Goal: Answer question/provide support: Share knowledge or assist other users

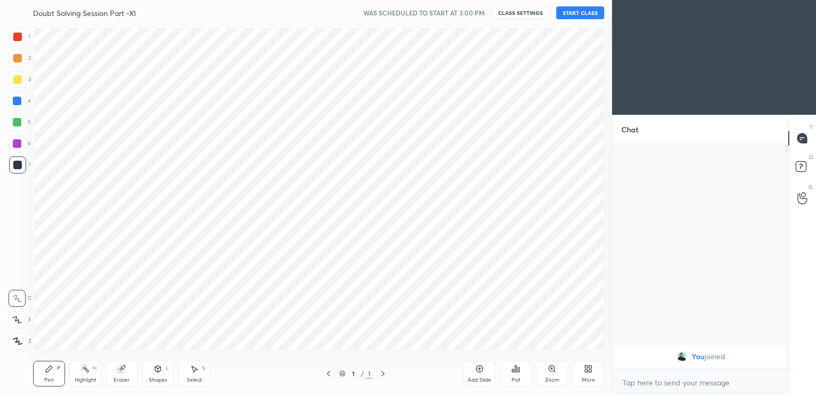
scroll to position [52985, 52741]
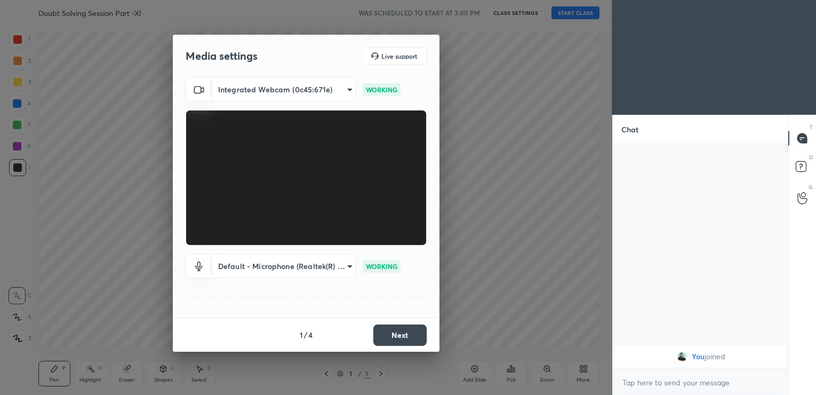
click at [403, 335] on button "Next" at bounding box center [399, 334] width 53 height 21
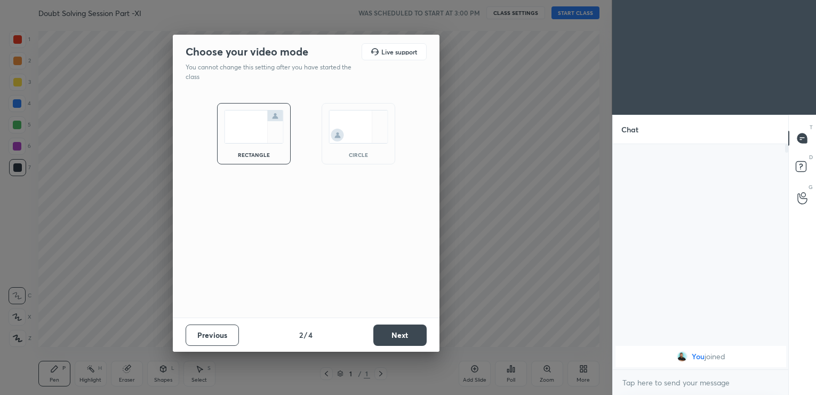
click at [403, 335] on button "Next" at bounding box center [399, 334] width 53 height 21
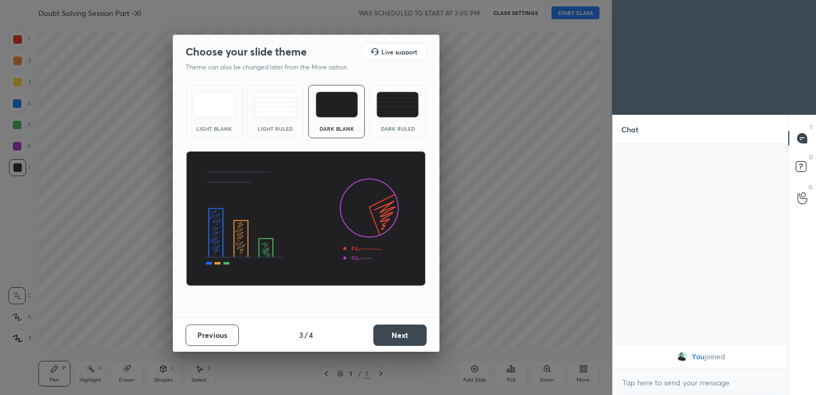
click at [403, 335] on button "Next" at bounding box center [399, 334] width 53 height 21
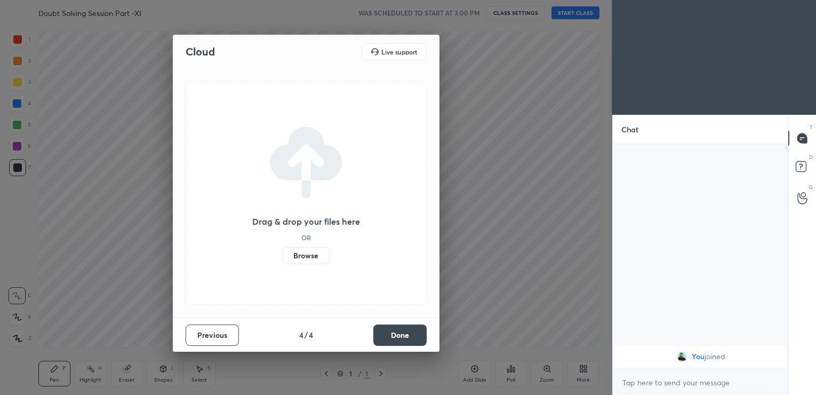
click at [403, 335] on button "Done" at bounding box center [399, 334] width 53 height 21
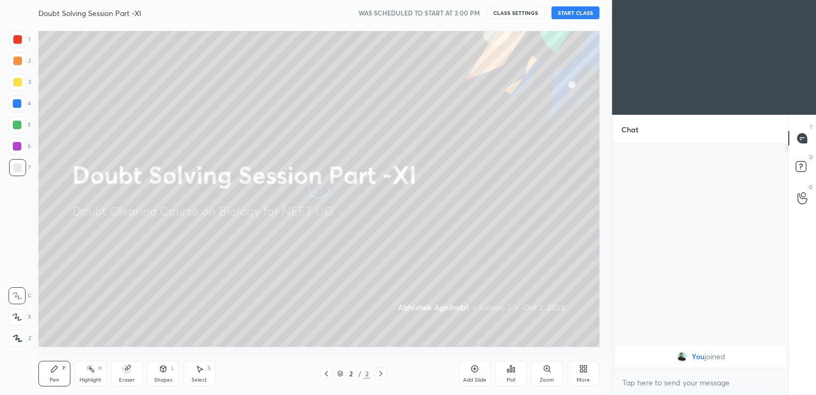
click at [578, 13] on button "START CLASS" at bounding box center [575, 12] width 48 height 13
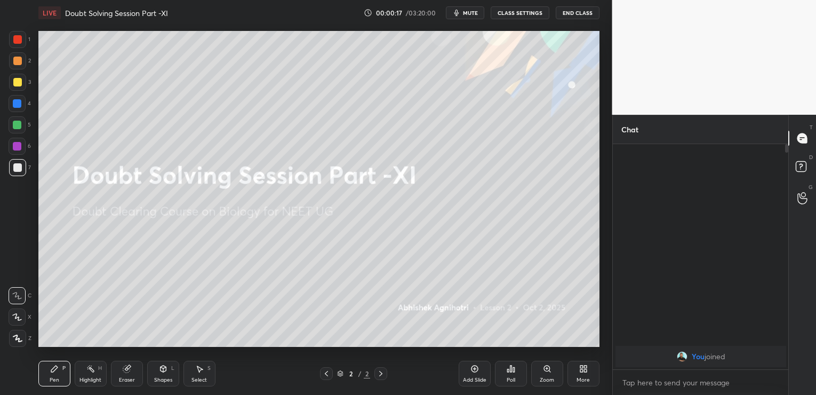
click at [473, 11] on span "mute" at bounding box center [470, 12] width 15 height 7
click at [475, 371] on icon at bounding box center [474, 368] width 9 height 9
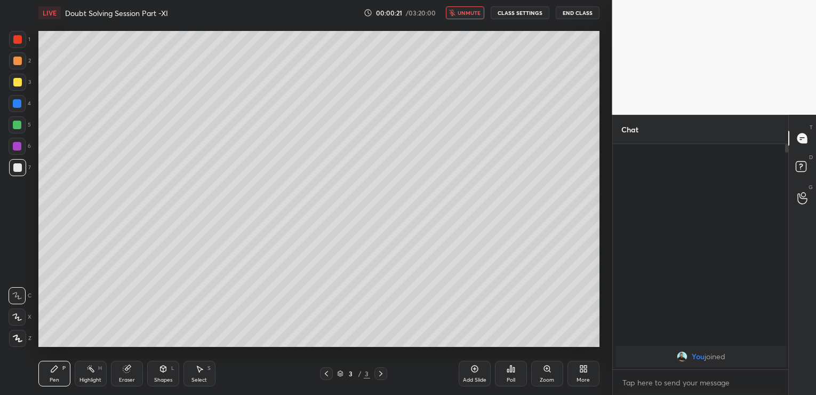
click at [567, 9] on button "End Class" at bounding box center [577, 12] width 44 height 13
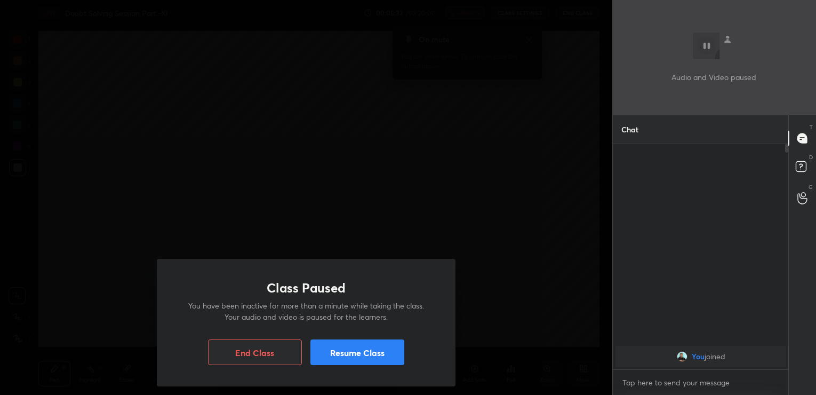
click at [403, 344] on button "Resume Class" at bounding box center [357, 352] width 94 height 26
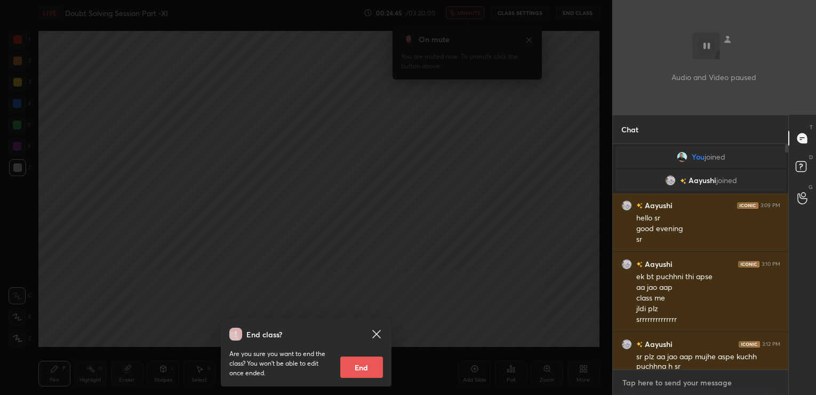
click at [631, 383] on textarea at bounding box center [700, 382] width 159 height 17
type textarea "x"
type textarea "h"
type textarea "x"
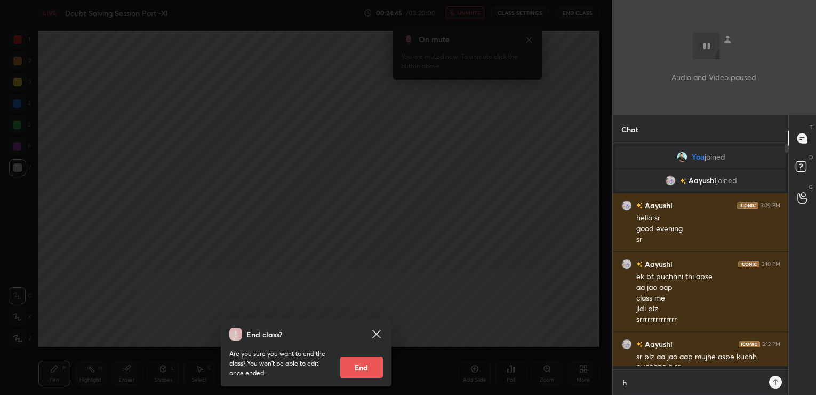
type textarea "hi"
type textarea "x"
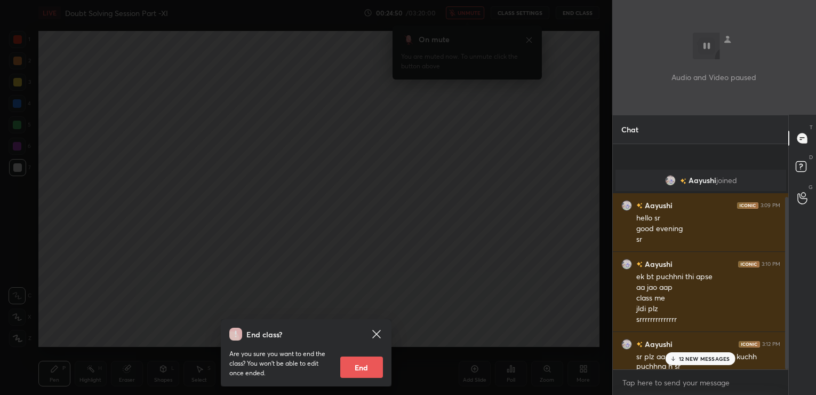
drag, startPoint x: 786, startPoint y: 259, endPoint x: 793, endPoint y: 360, distance: 101.0
click at [793, 360] on div "Chat Aayushi joined Aayushi 3:09 PM hello sr good evening sr Aayushi 3:10 PM ek…" at bounding box center [714, 255] width 204 height 280
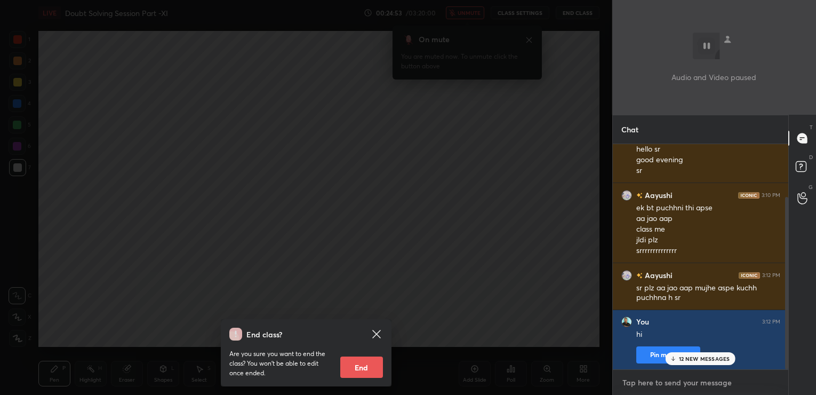
type textarea "x"
click at [635, 380] on textarea at bounding box center [700, 382] width 159 height 17
type textarea "G"
type textarea "x"
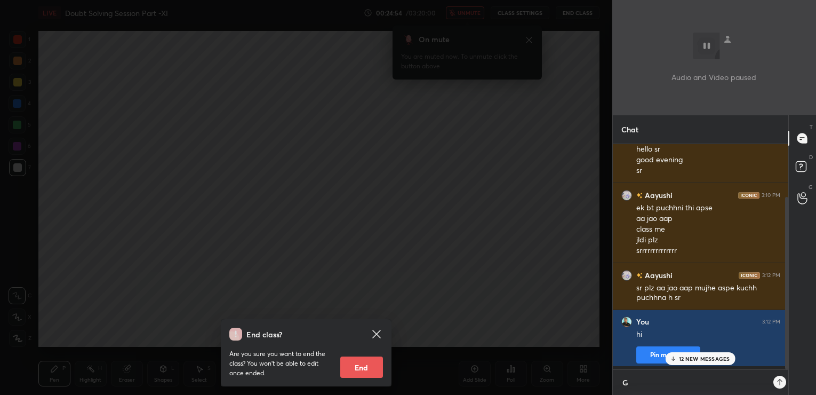
type textarea "Go"
type textarea "x"
type textarea "Goo"
type textarea "x"
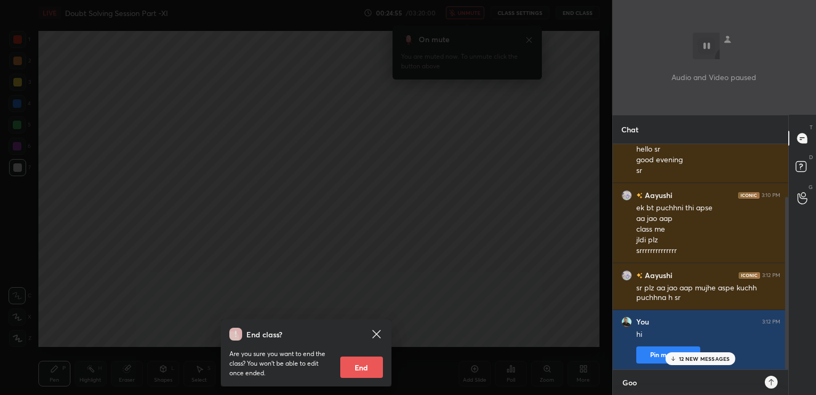
type textarea "Good"
type textarea "x"
type textarea "Good"
type textarea "x"
type textarea "Good e"
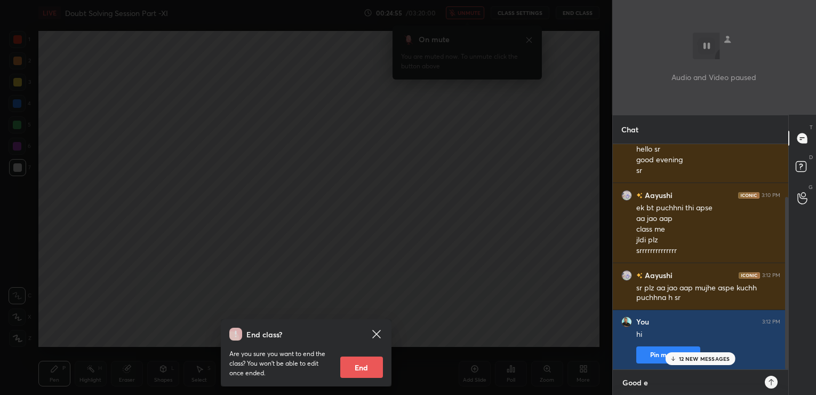
type textarea "x"
type textarea "Good eve"
type textarea "x"
type textarea "Good even"
type textarea "x"
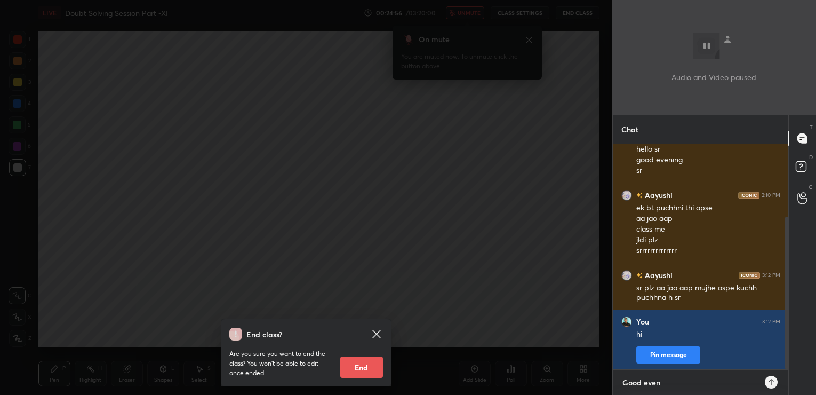
scroll to position [107, 0]
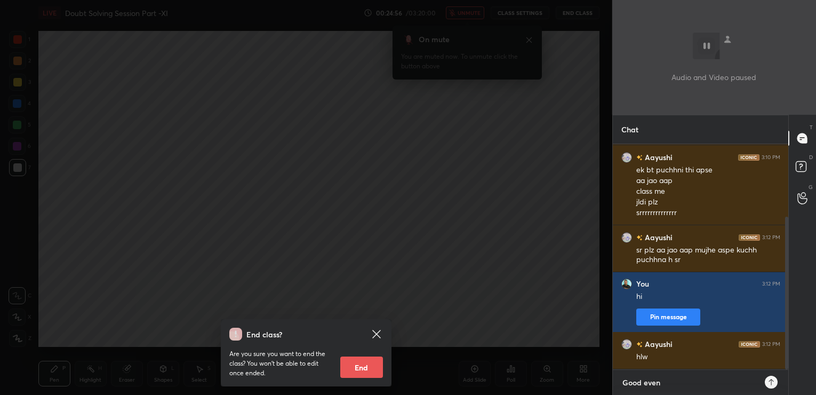
type textarea "Good eveni"
type textarea "x"
type textarea "Good evenin"
type textarea "x"
type textarea "Good evening"
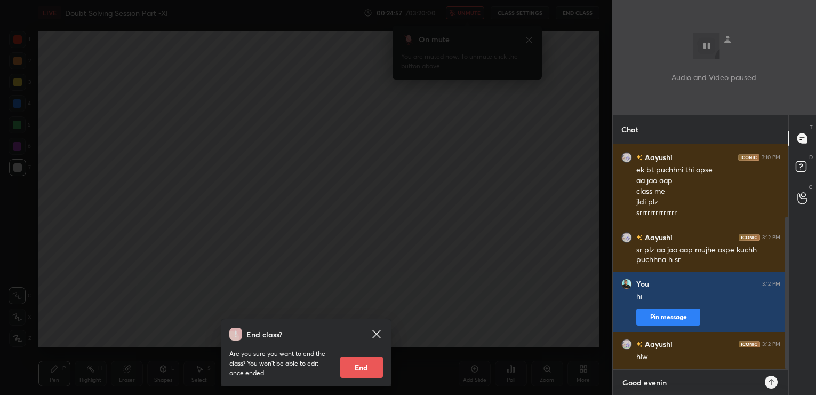
type textarea "x"
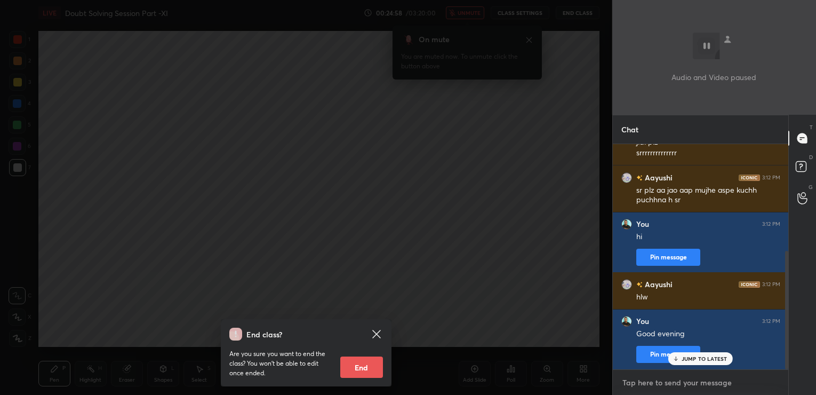
scroll to position [203, 0]
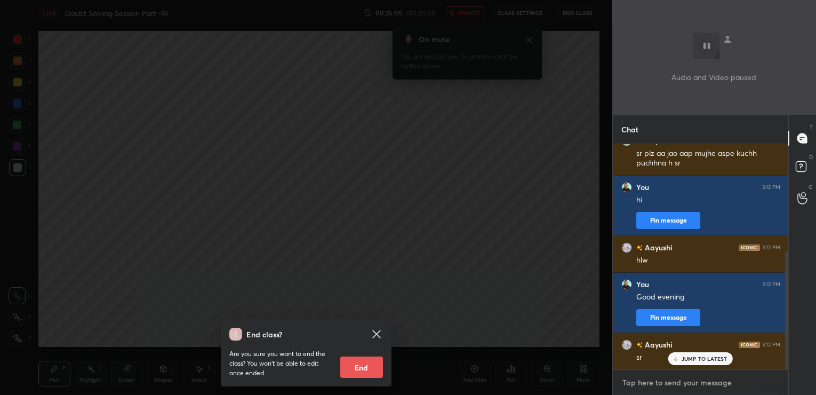
type textarea "h"
type textarea "x"
type textarea "ha"
type textarea "x"
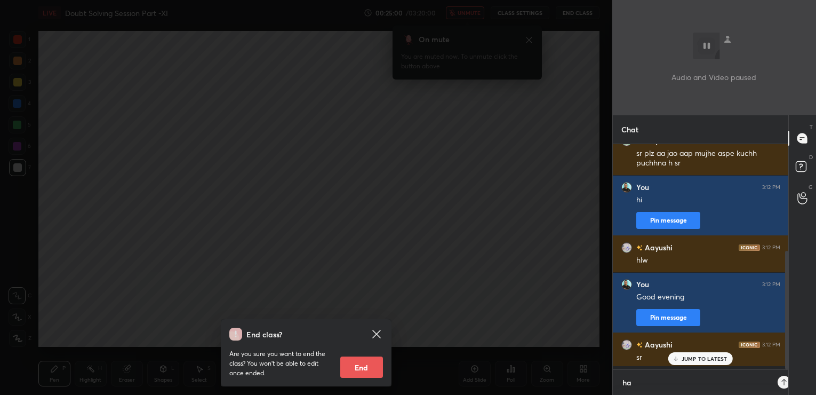
scroll to position [247, 173]
type textarea "han"
type textarea "x"
type textarea "hana"
type textarea "x"
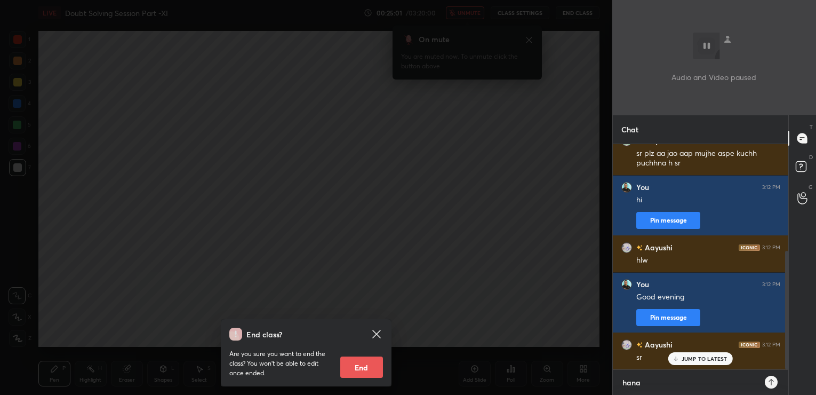
type textarea "han"
type textarea "x"
type textarea "ha"
type textarea "x"
type textarea "haa"
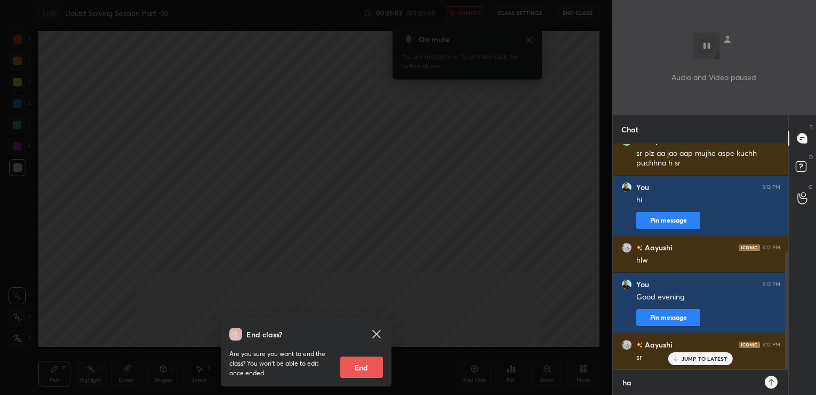
type textarea "x"
type textarea "haan"
type textarea "x"
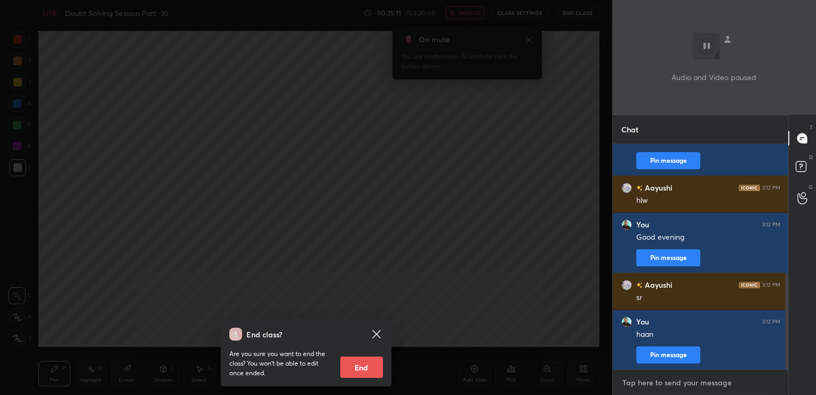
scroll to position [301, 0]
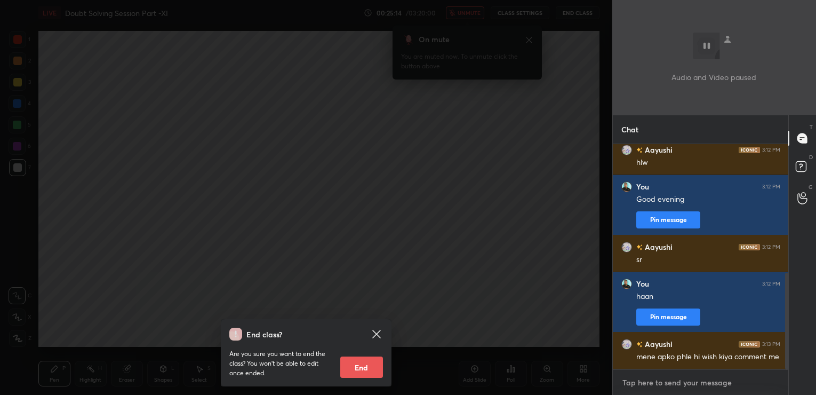
type textarea "h"
type textarea "x"
type textarea "happy Dusshera"
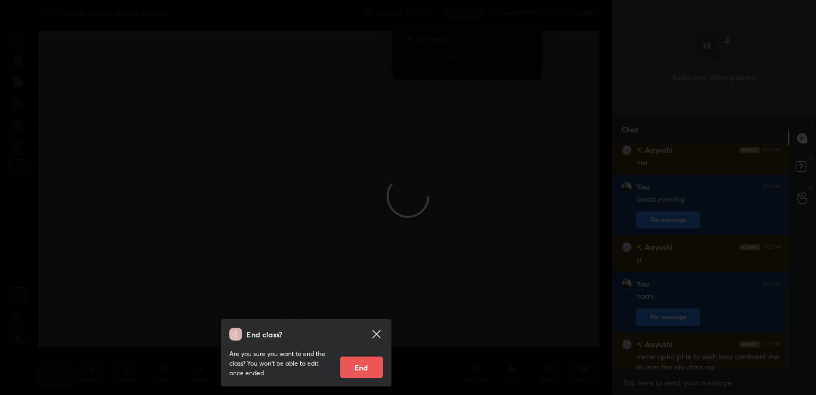
scroll to position [371, 0]
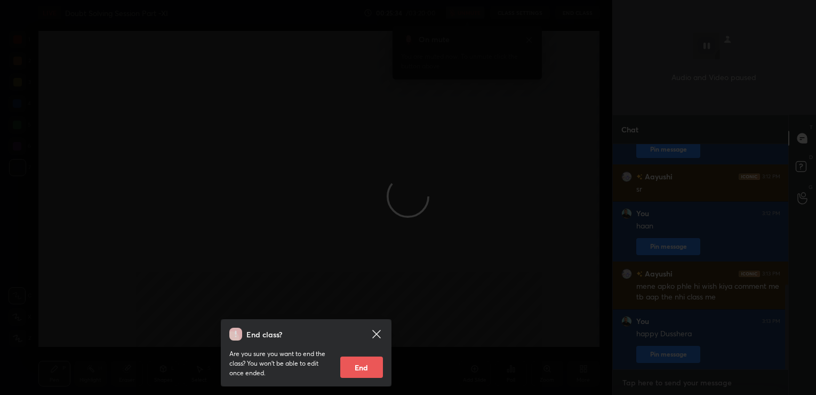
type textarea "x"
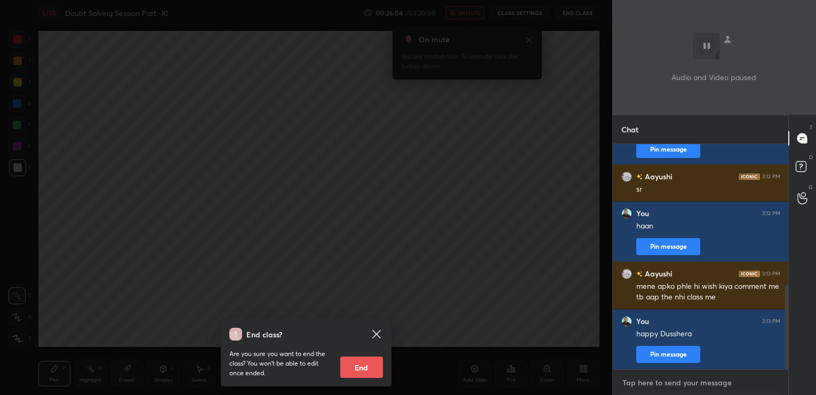
type textarea "k"
type textarea "x"
type textarea "ka"
type textarea "x"
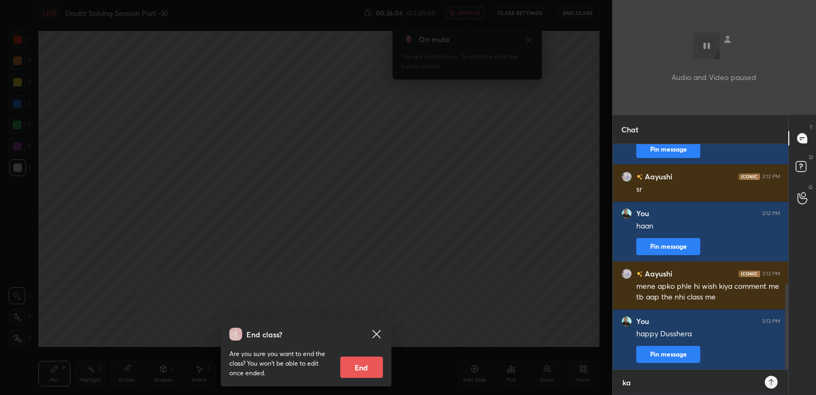
scroll to position [247, 173]
type textarea "kah"
type textarea "x"
type textarea "kahi"
type textarea "x"
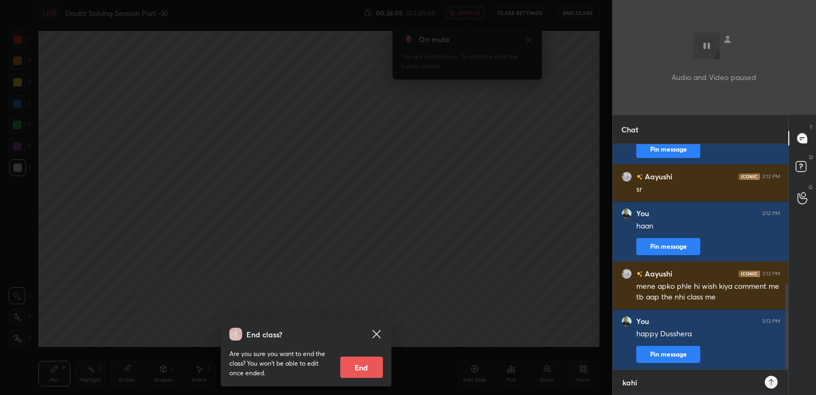
type textarea "kahiy"
type textarea "x"
type textarea "kahiye"
type textarea "x"
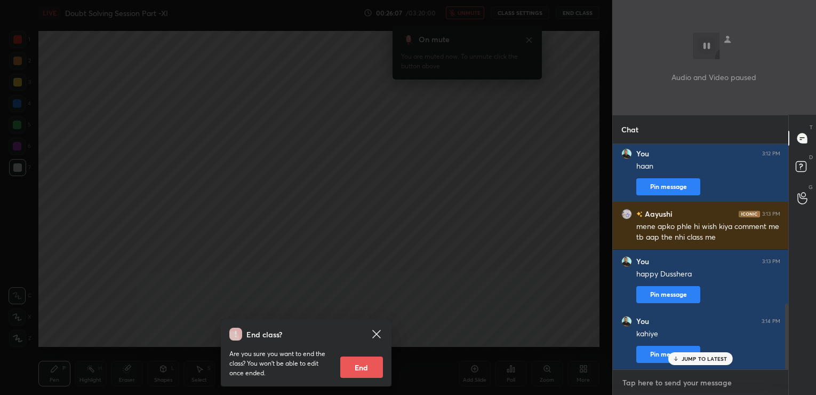
scroll to position [544, 0]
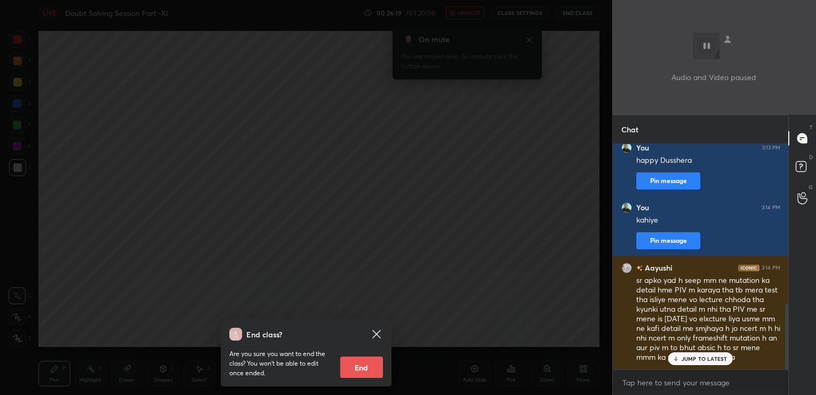
click at [706, 357] on p "JUMP TO LATEST" at bounding box center [704, 358] width 46 height 6
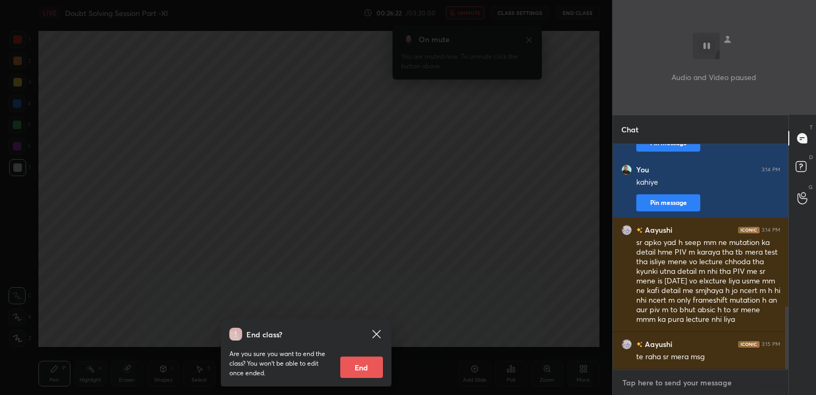
type textarea "x"
click at [670, 382] on textarea at bounding box center [700, 382] width 159 height 17
type textarea "l"
type textarea "x"
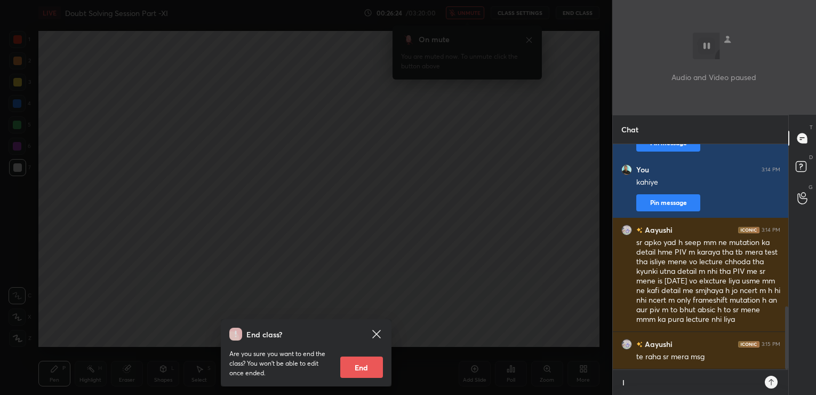
type textarea "li"
type textarea "x"
type textarea "lis"
type textarea "x"
type textarea "list"
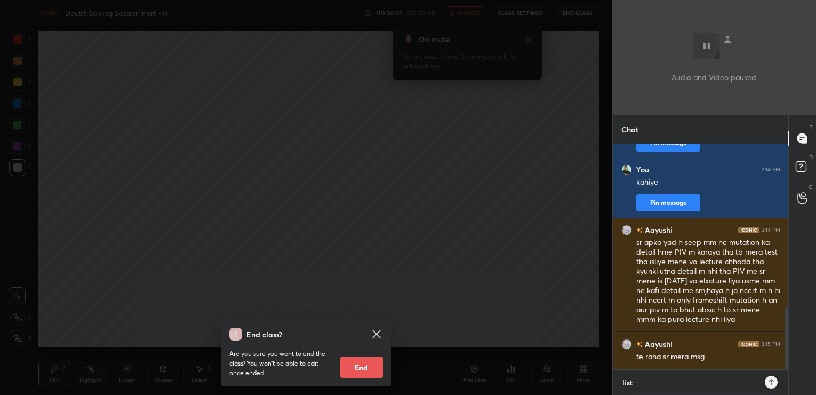
type textarea "x"
type textarea "liste"
type textarea "x"
type textarea "listen"
type textarea "x"
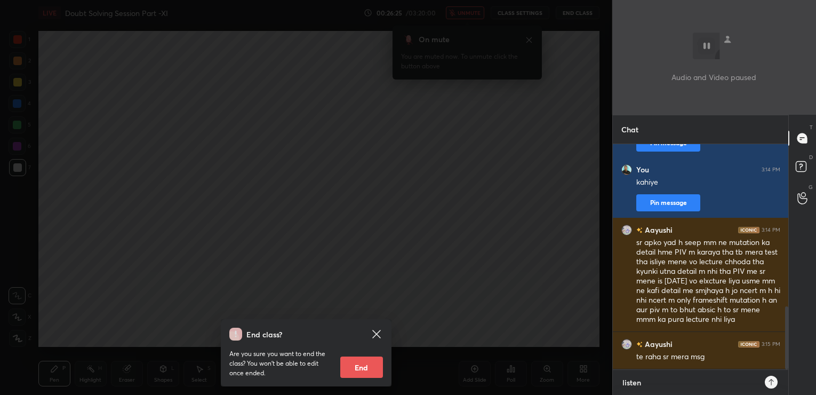
type textarea "listeni"
type textarea "x"
type textarea "listenin"
type textarea "x"
type textarea "listening"
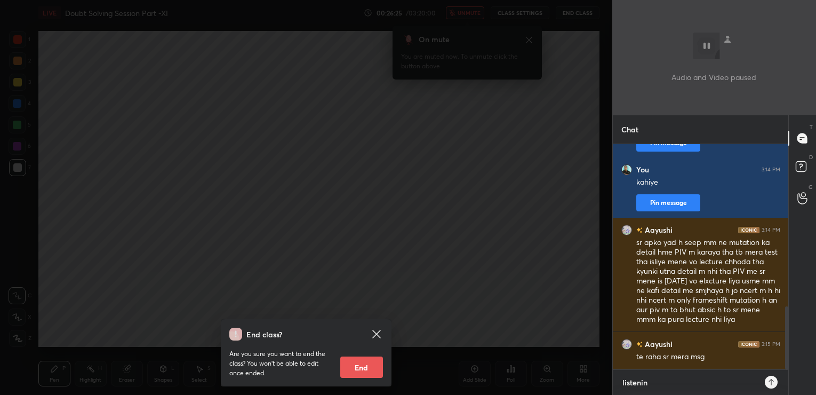
type textarea "x"
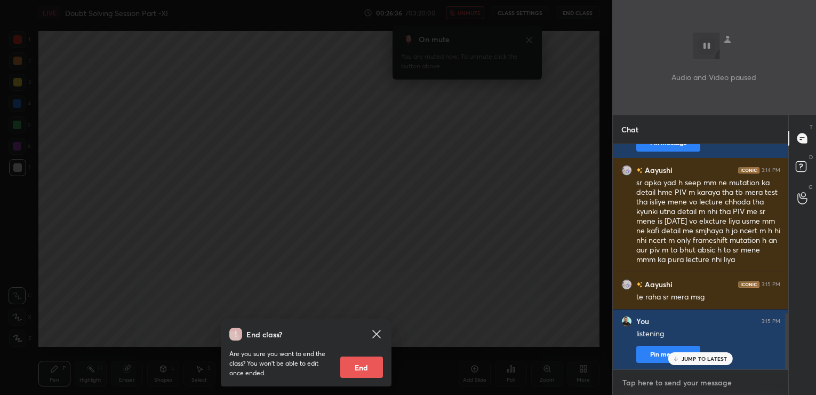
scroll to position [679, 0]
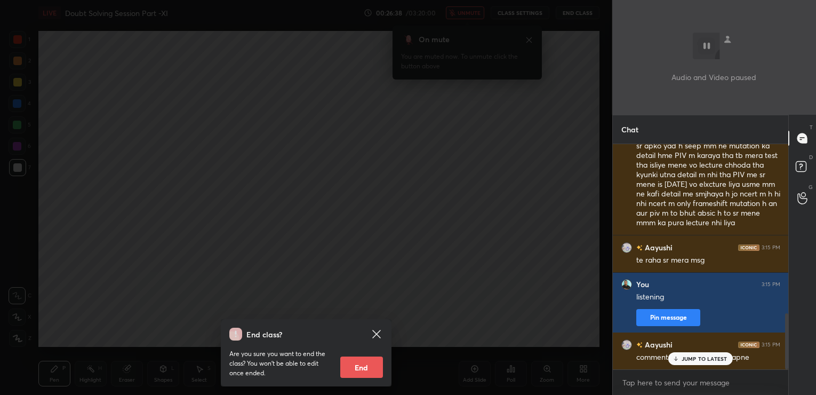
click at [716, 357] on p "JUMP TO LATEST" at bounding box center [704, 358] width 46 height 6
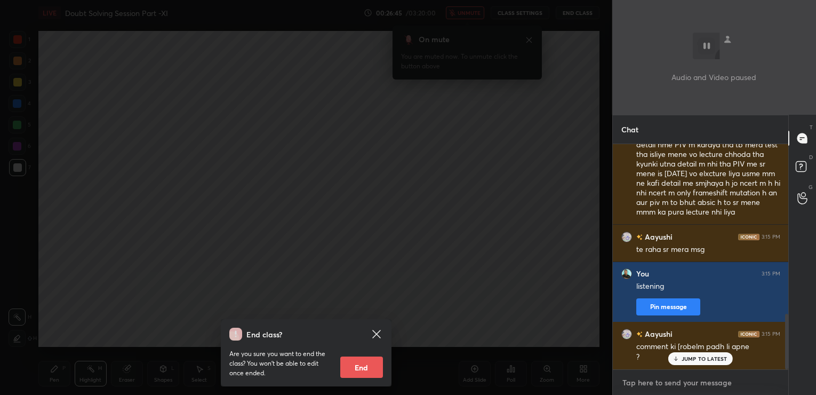
type textarea "x"
click at [662, 385] on textarea at bounding box center [700, 382] width 159 height 17
type textarea "y"
type textarea "x"
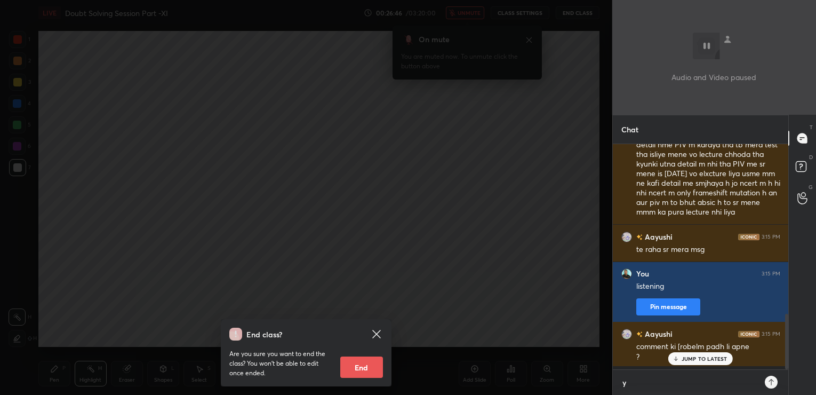
type textarea "ye"
type textarea "x"
type textarea "yes"
type textarea "x"
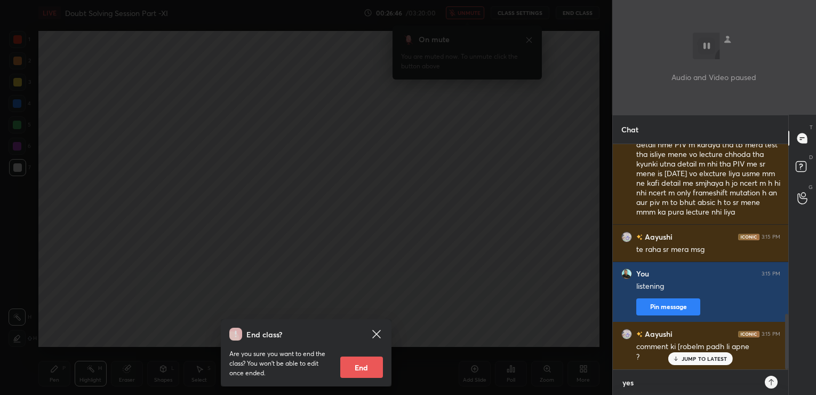
type textarea "x"
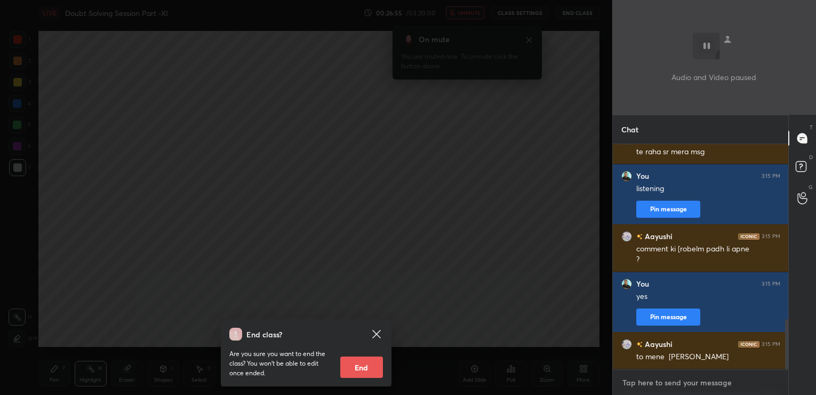
type textarea "a"
type textarea "x"
type textarea "aa"
type textarea "x"
type textarea "aap"
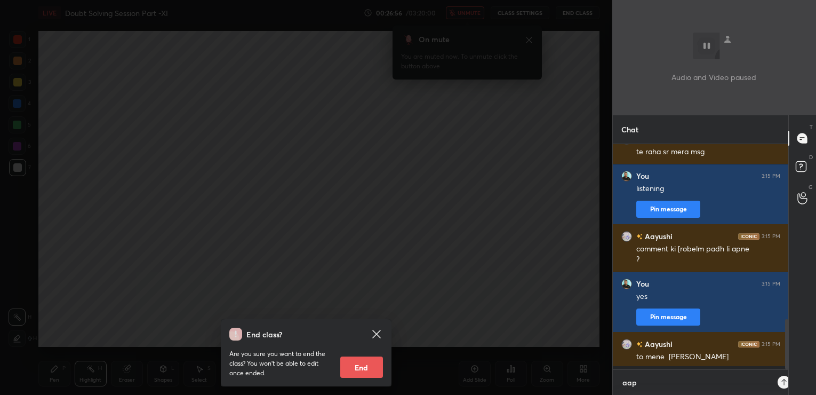
type textarea "x"
type textarea "aap"
type textarea "x"
type textarea "aap k"
type textarea "x"
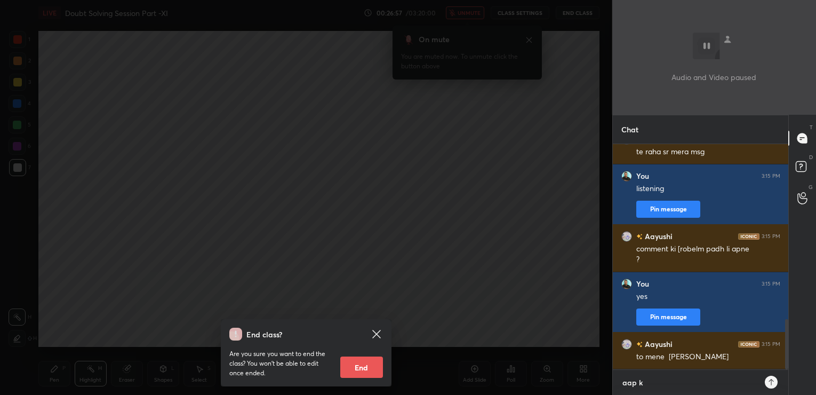
type textarea "aap ke"
type textarea "x"
type textarea "aap ke"
type textarea "x"
type textarea "aap ke p"
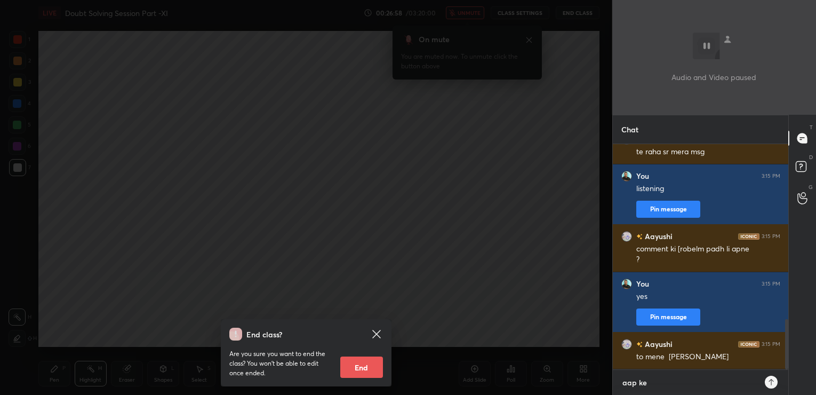
type textarea "x"
type textarea "aap ke pa"
type textarea "x"
type textarea "aap ke paa"
type textarea "x"
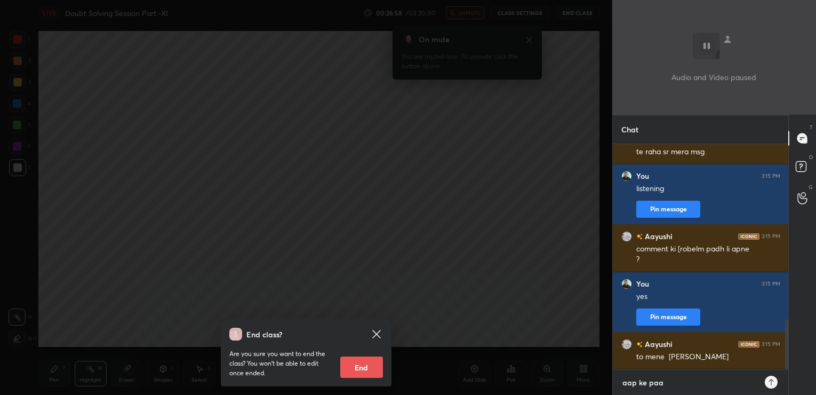
type textarea "aap ke paas"
type textarea "x"
type textarea "aap ke paas"
type textarea "x"
type textarea "aap ke paas t"
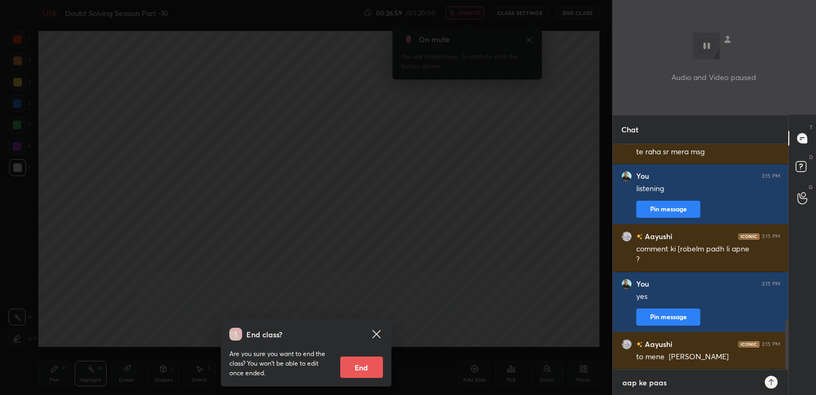
type textarea "x"
type textarea "aap ke paas ti"
type textarea "x"
type textarea "aap ke paas tim"
type textarea "x"
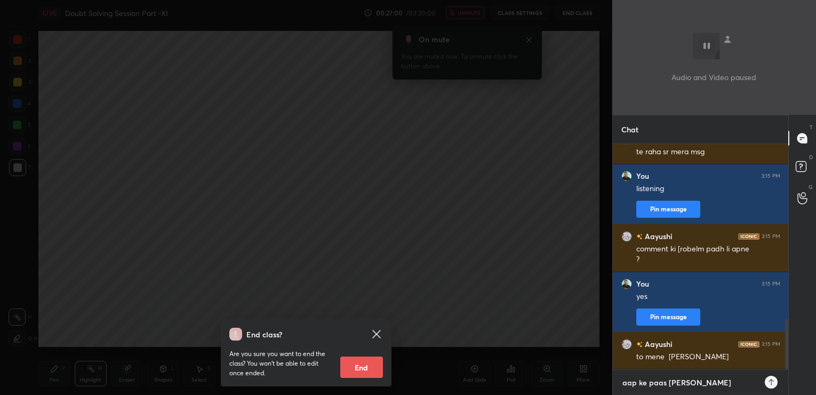
type textarea "aap ke paas time"
type textarea "x"
type textarea "aap ke paas time"
type textarea "x"
type textarea "aap ke paas time k"
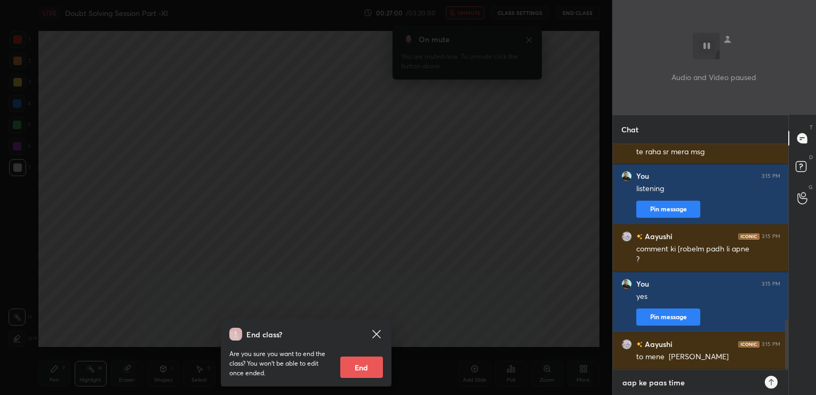
type textarea "x"
type textarea "aap ke paas time ki"
type textarea "x"
type textarea "aap ke paas time ki"
type textarea "x"
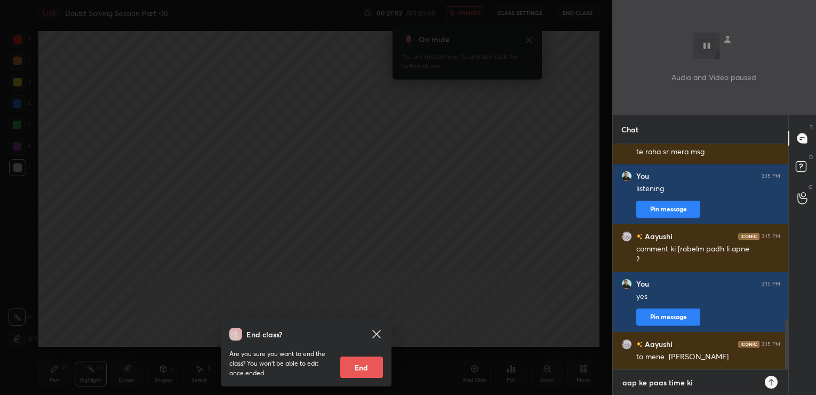
type textarea "aap ke paas time ki s"
type textarea "x"
type textarea "aap ke paas time ki sc"
type textarea "x"
type textarea "aap ke paas time ki sca"
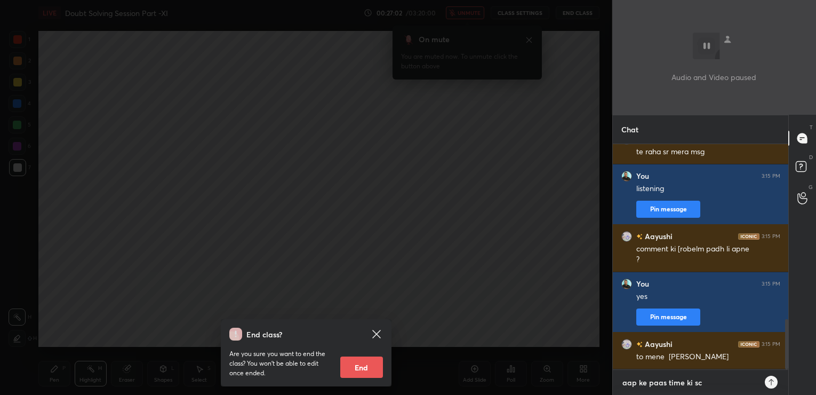
type textarea "x"
type textarea "aap ke paas time ki scar"
type textarea "x"
type textarea "aap ke paas time ki scarc"
type textarea "x"
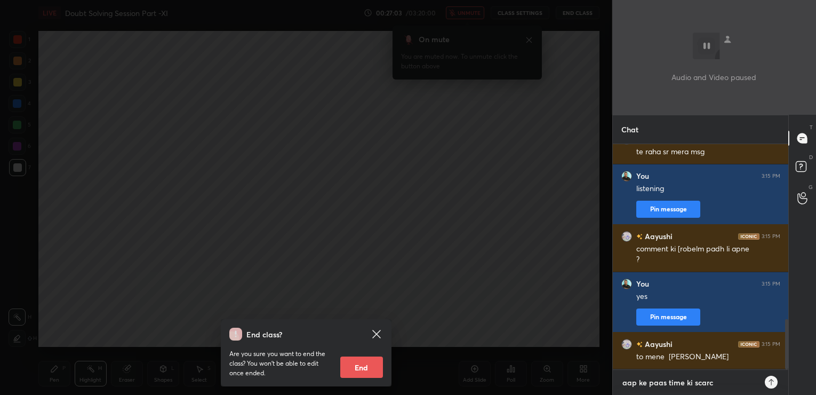
type textarea "aap ke paas time ki scarci"
type textarea "x"
type textarea "aap ke paas time ki scarcit"
type textarea "x"
type textarea "aap ke paas time ki scarcity"
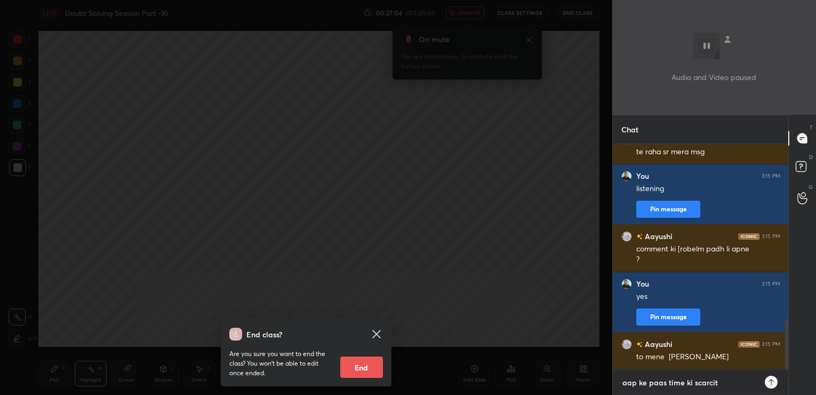
type textarea "x"
type textarea "aap ke paas time ki scarcity"
type textarea "x"
type textarea "aap ke paas time ki scarcity h"
type textarea "x"
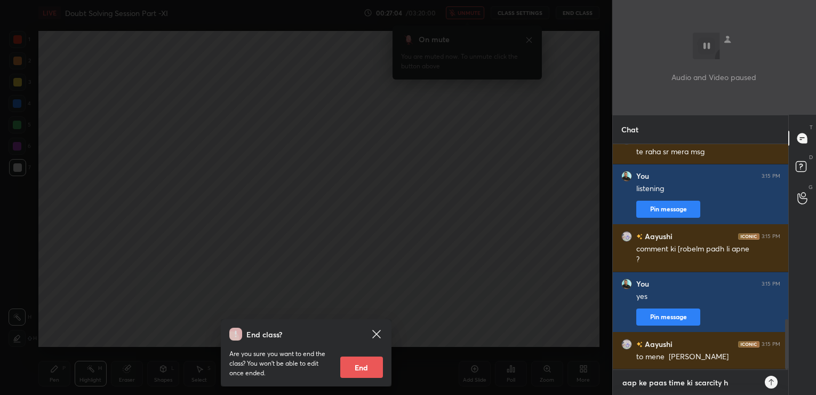
type textarea "aap ke paas time ki scarcity ha"
type textarea "x"
type textarea "aap ke paas time ki scarcity hai"
type textarea "x"
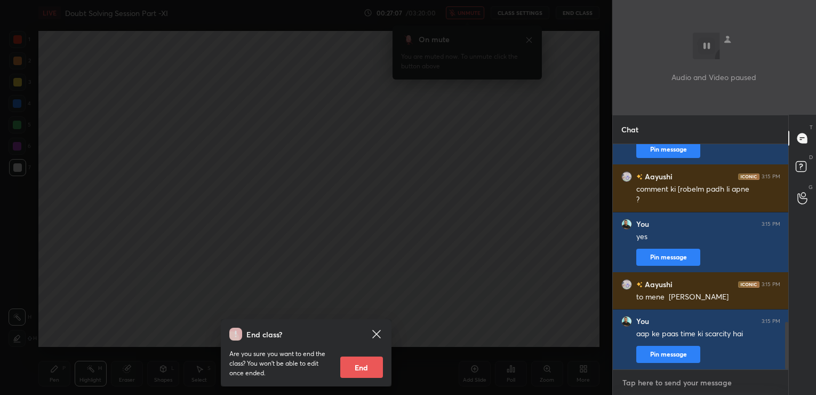
type textarea "t"
type textarea "x"
type textarea "to"
type textarea "x"
type textarea "toh"
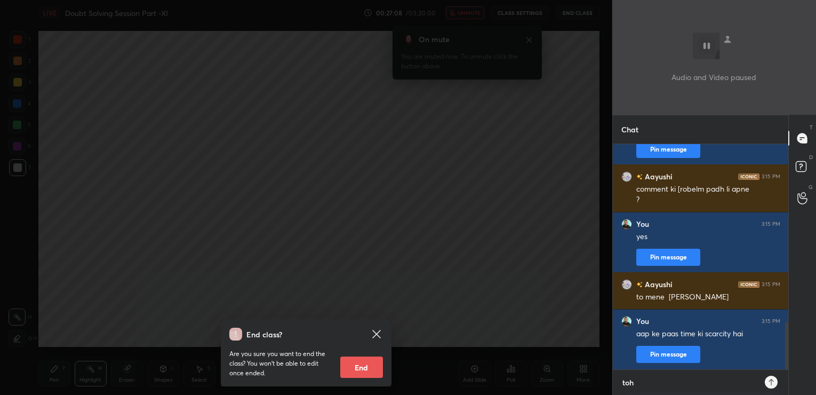
type textarea "x"
type textarea "toh"
type textarea "x"
type textarea "toh p"
type textarea "x"
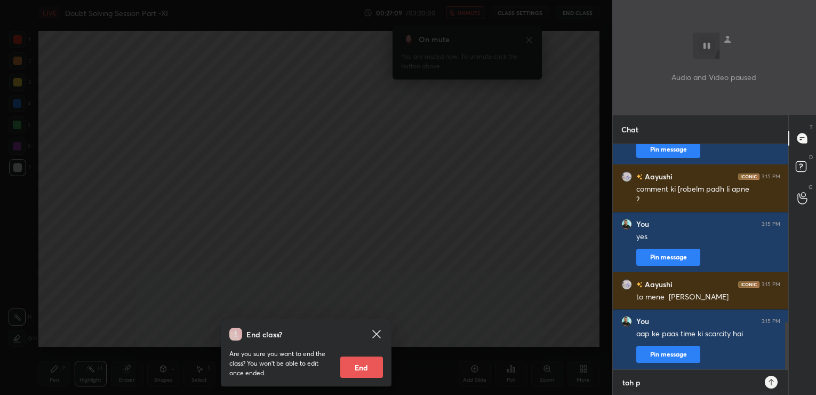
type textarea "toh pe"
type textarea "x"
type textarea "toh peh"
type textarea "x"
type textarea "toh pehl"
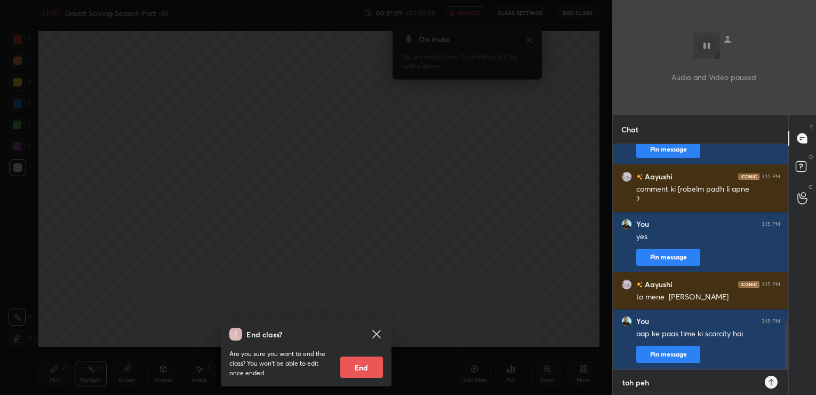
type textarea "x"
type textarea "toh pehle"
type textarea "x"
type textarea "toh pehle"
type textarea "x"
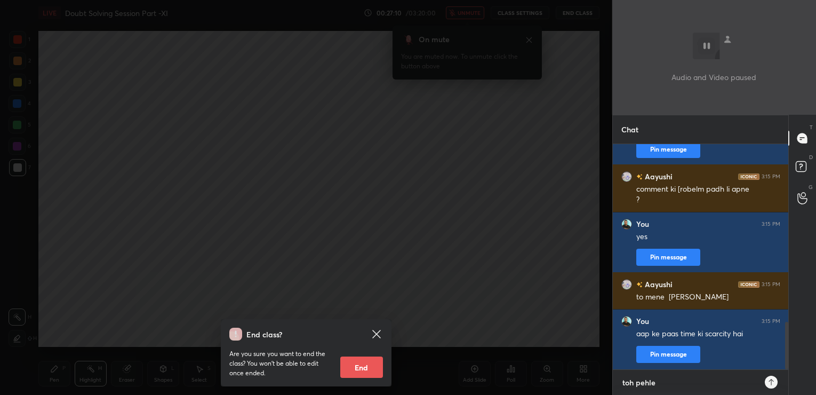
type textarea "toh pehle t"
type textarea "x"
type textarea "toh pehle top"
type textarea "x"
type textarea "toh pehle top"
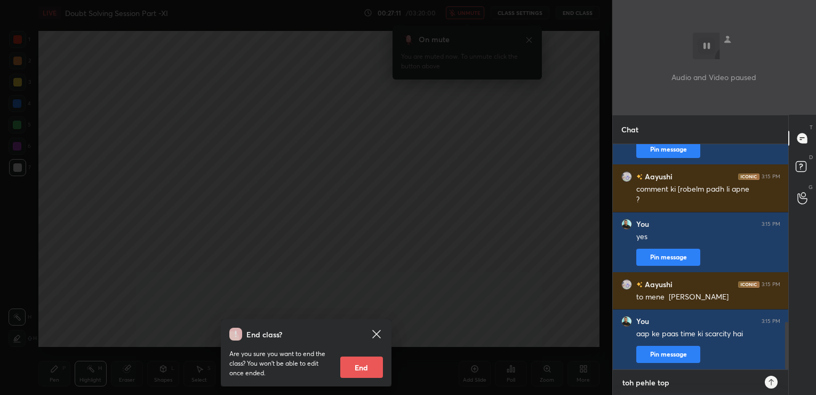
type textarea "x"
type textarea "toh pehle top p"
type textarea "x"
type textarea "toh pehle top pr"
type textarea "x"
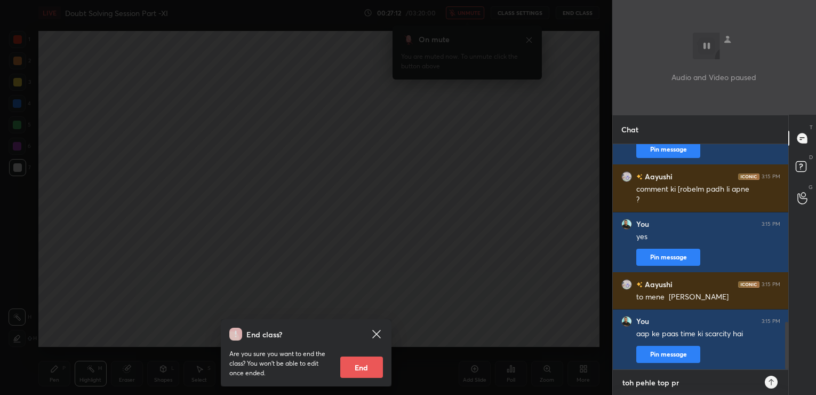
type textarea "toh pehle top pri"
type textarea "x"
type textarea "toh pehle top prio"
type textarea "x"
type textarea "toh pehle top prior"
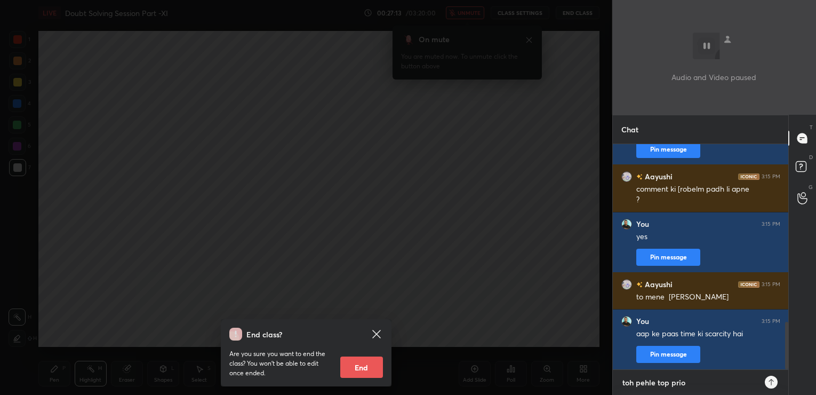
type textarea "x"
type textarea "toh pehle top priori"
type textarea "x"
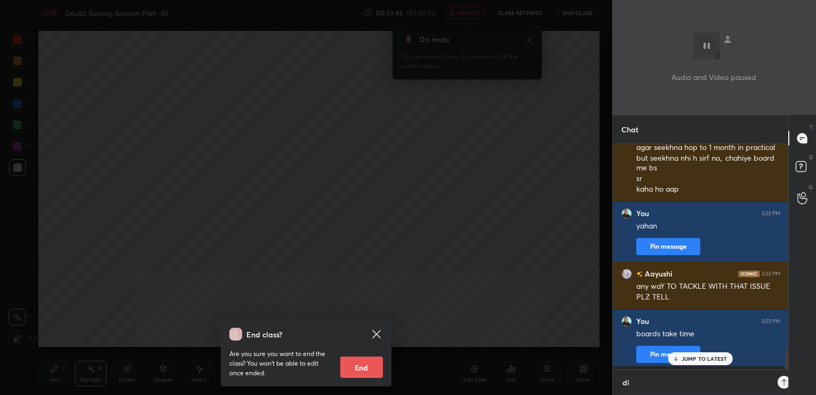
scroll to position [4, 4]
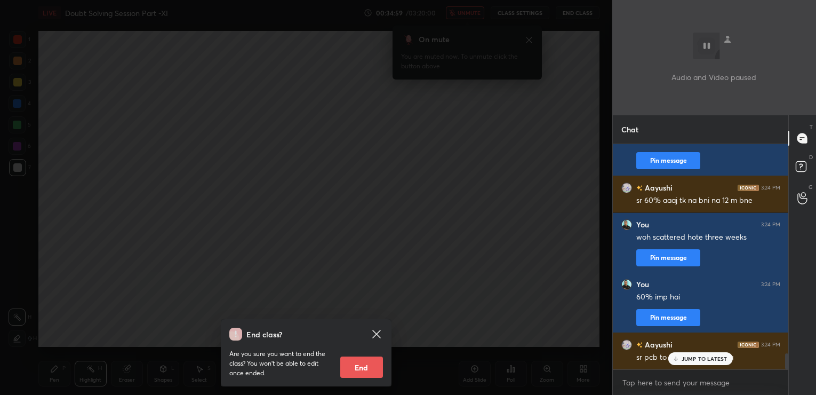
click at [694, 360] on p "JUMP TO LATEST" at bounding box center [704, 358] width 46 height 6
click at [665, 384] on textarea at bounding box center [700, 382] width 159 height 17
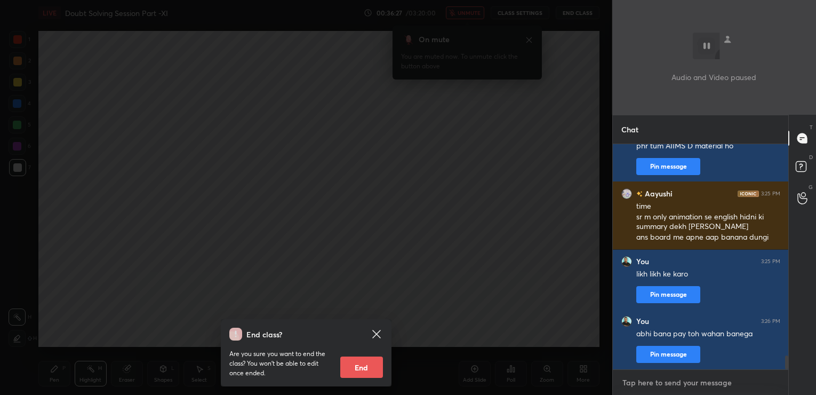
scroll to position [3513, 0]
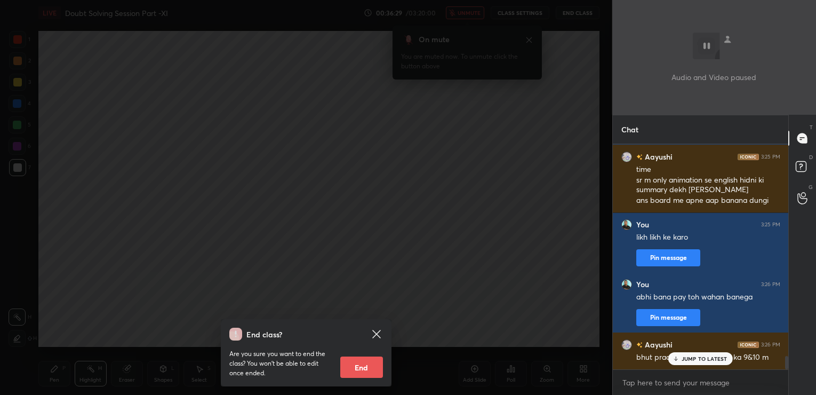
click at [713, 361] on p "JUMP TO LATEST" at bounding box center [704, 358] width 46 height 6
click at [688, 377] on textarea at bounding box center [700, 382] width 159 height 17
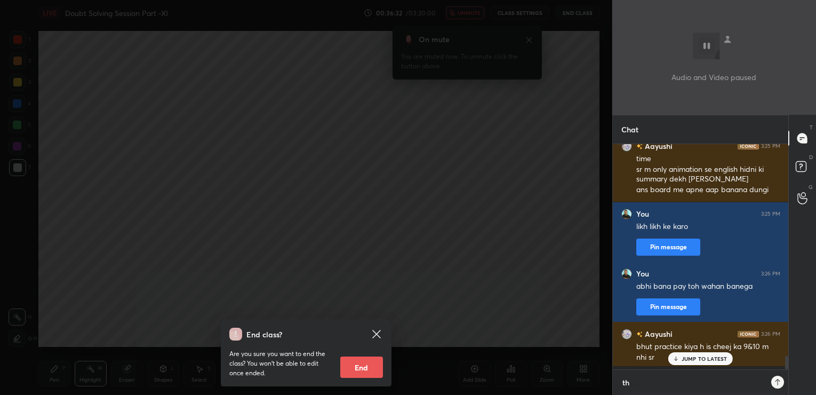
scroll to position [4, 4]
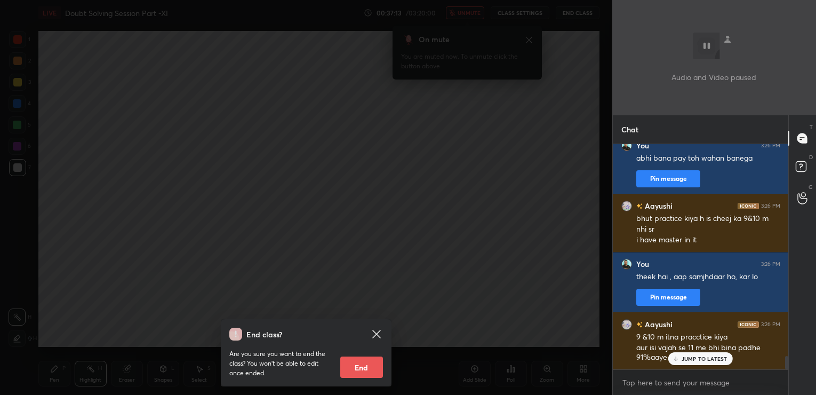
click at [708, 359] on p "JUMP TO LATEST" at bounding box center [704, 358] width 46 height 6
click at [667, 375] on textarea at bounding box center [700, 382] width 159 height 17
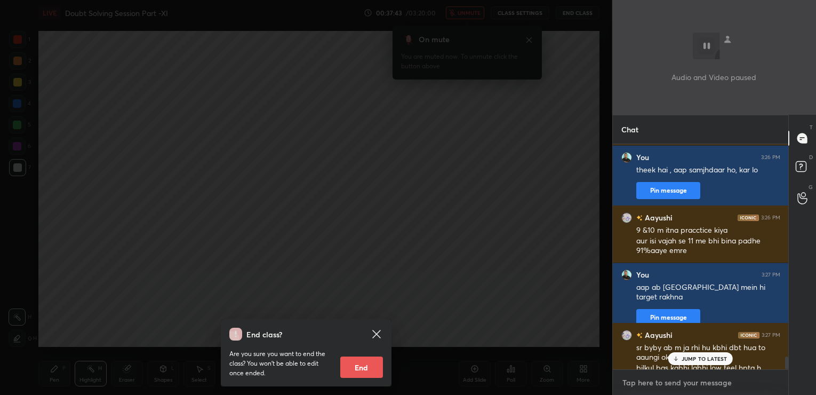
scroll to position [3769, 0]
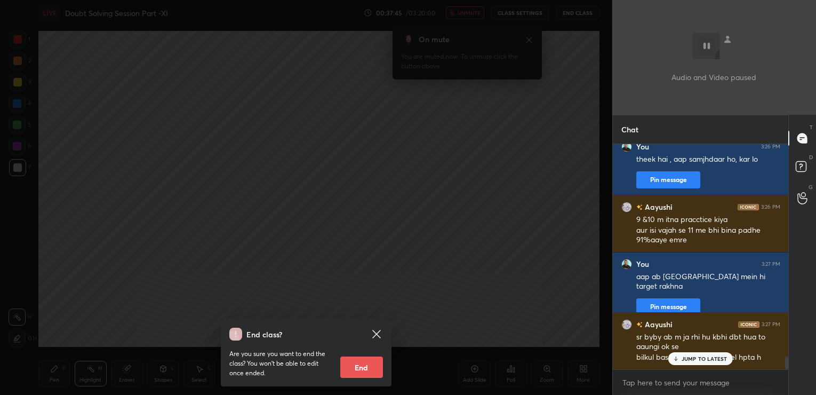
click at [704, 354] on div "JUMP TO LATEST" at bounding box center [700, 358] width 64 height 13
click at [670, 379] on textarea at bounding box center [700, 382] width 159 height 17
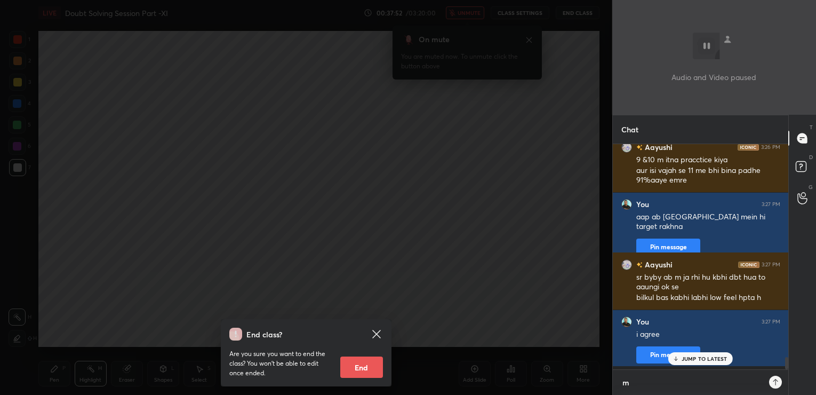
scroll to position [4, 4]
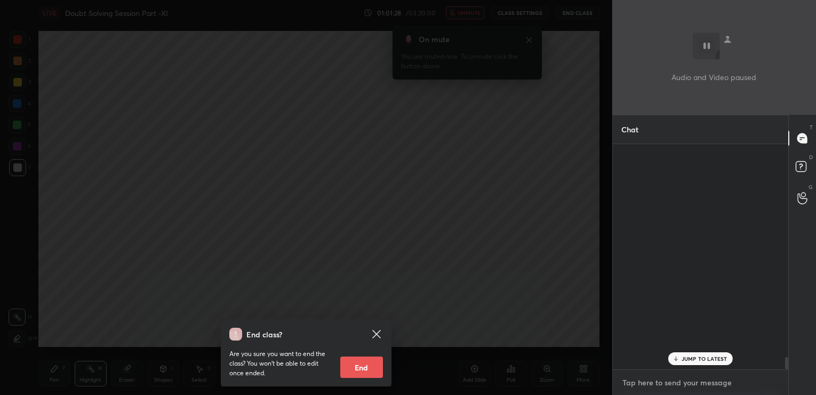
scroll to position [247, 173]
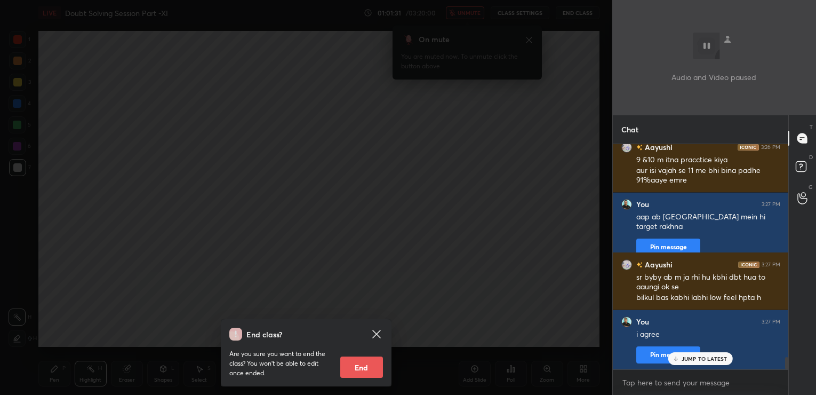
click at [723, 357] on p "JUMP TO LATEST" at bounding box center [704, 358] width 46 height 6
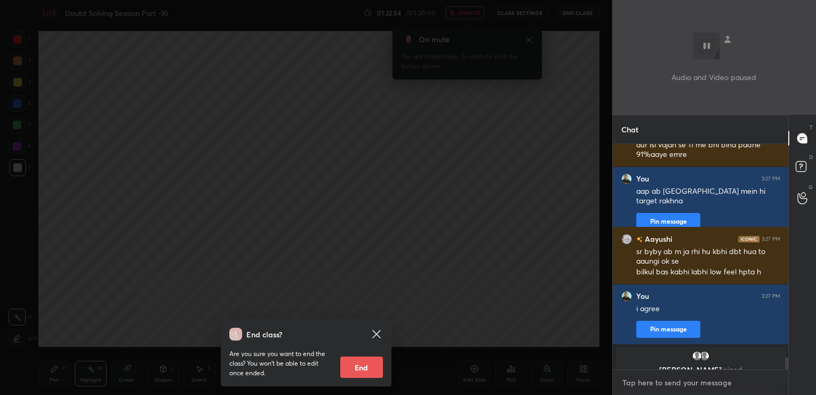
click at [671, 387] on textarea at bounding box center [700, 382] width 159 height 17
type textarea "hi"
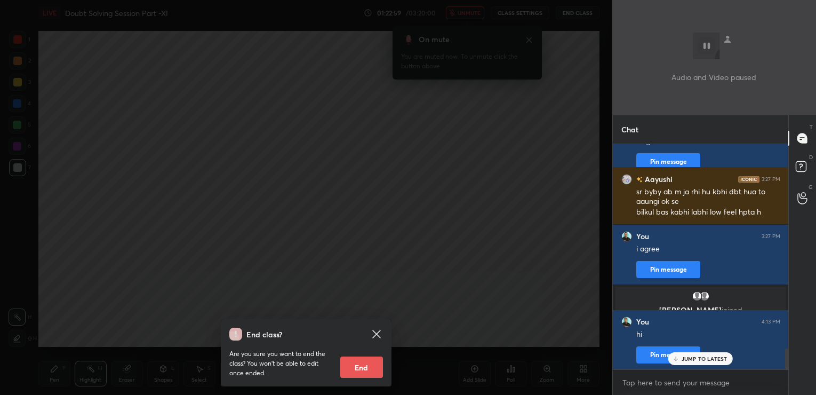
click at [718, 358] on p "JUMP TO LATEST" at bounding box center [704, 358] width 46 height 6
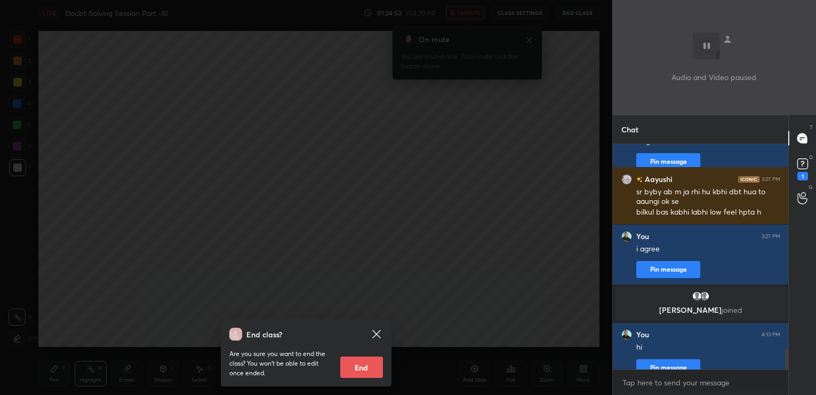
scroll to position [2280, 0]
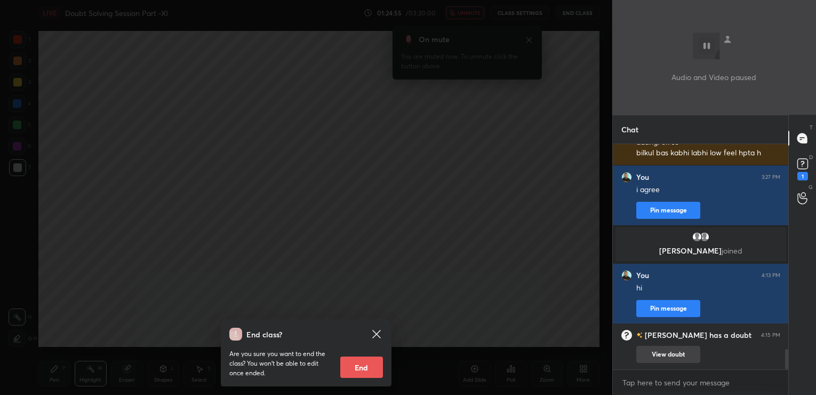
click at [659, 357] on button "View doubt" at bounding box center [668, 353] width 64 height 17
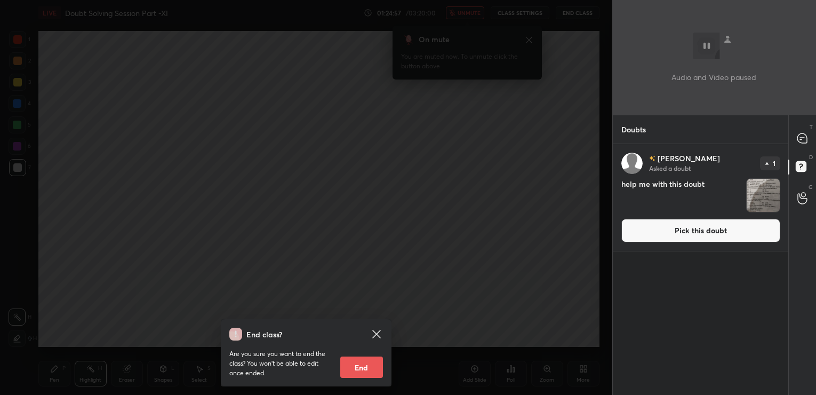
click at [669, 234] on button "Pick this doubt" at bounding box center [700, 230] width 159 height 23
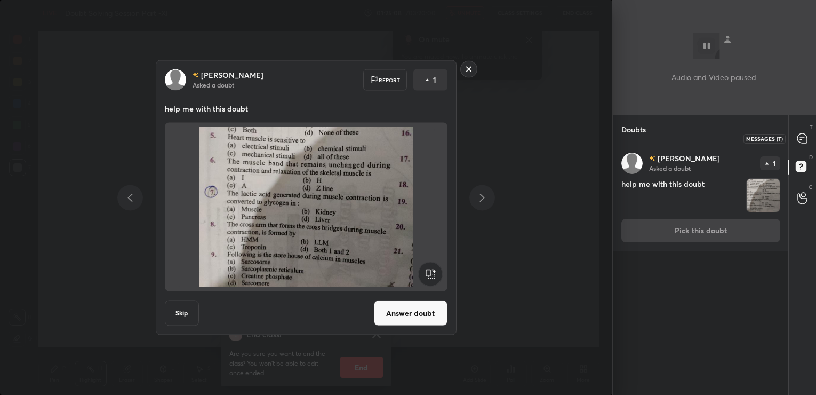
click at [800, 136] on icon at bounding box center [802, 138] width 10 height 10
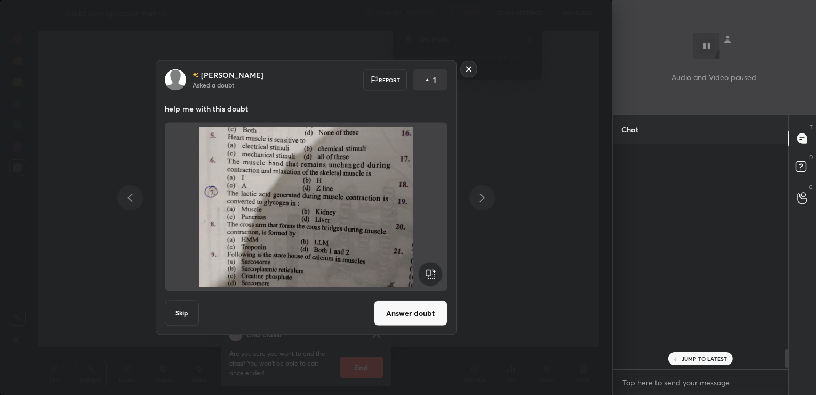
scroll to position [222, 173]
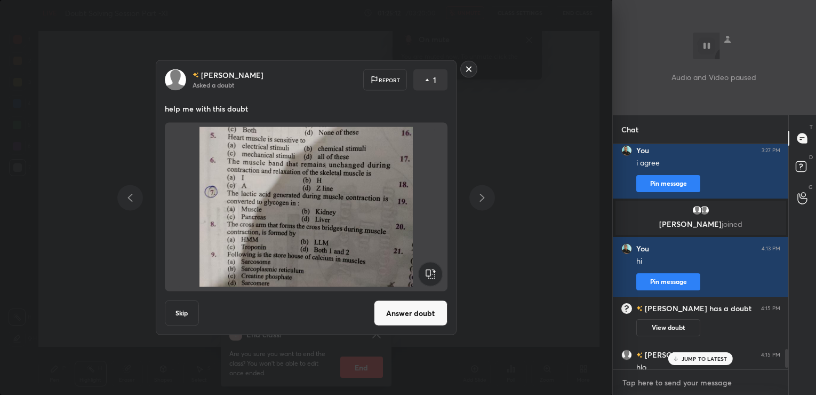
click at [642, 384] on textarea at bounding box center [700, 382] width 159 height 17
type textarea "hello"
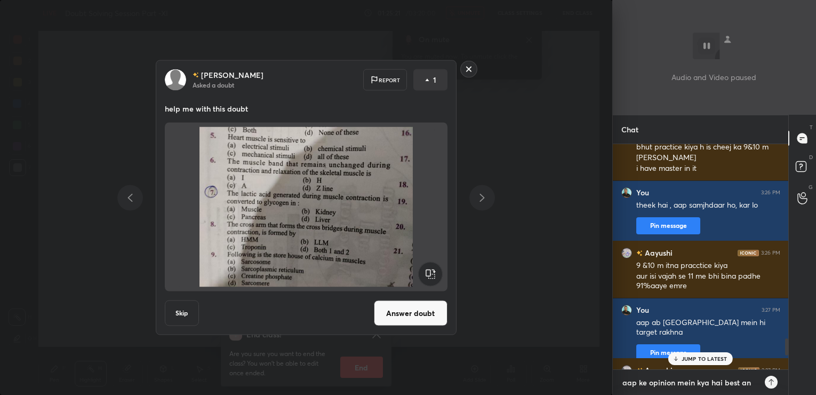
type textarea "aap ke opinion mein kya hai best ans"
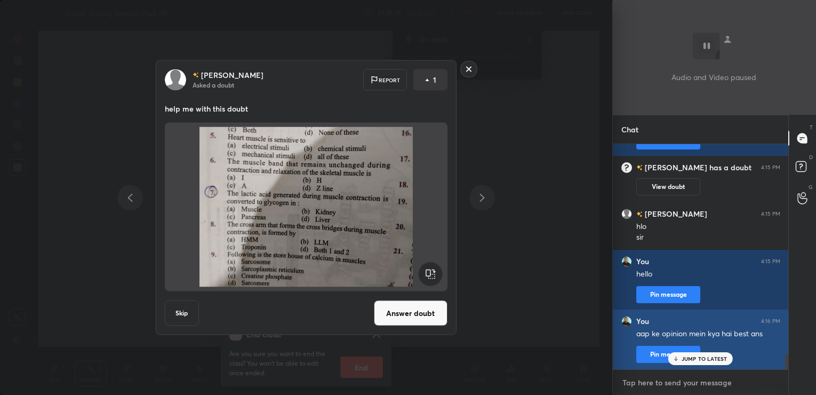
scroll to position [3033, 0]
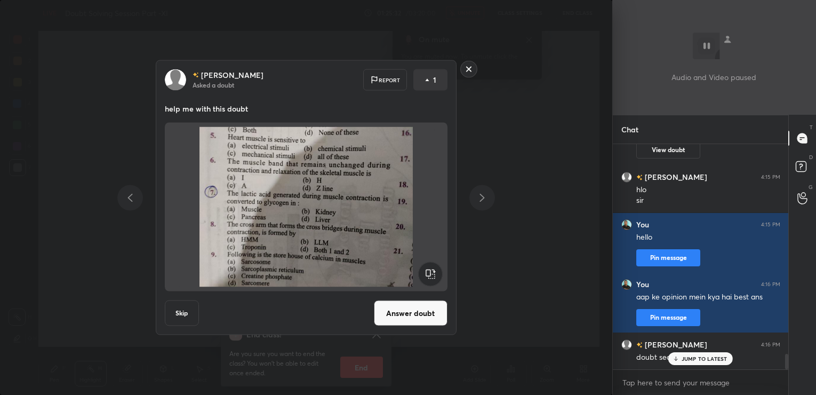
click at [693, 358] on p "JUMP TO LATEST" at bounding box center [704, 358] width 46 height 6
click at [429, 315] on button "Answer doubt" at bounding box center [411, 313] width 74 height 26
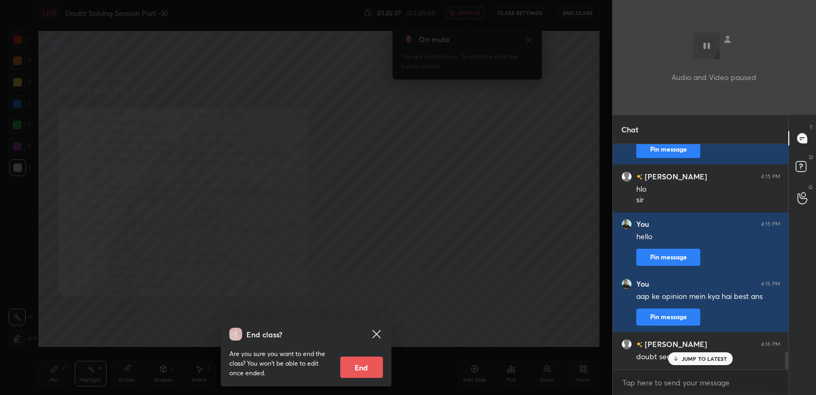
scroll to position [2621, 0]
click at [632, 383] on textarea at bounding box center [700, 382] width 159 height 17
click at [632, 383] on textarea at bounding box center [698, 382] width 155 height 17
type textarea "had viewsed"
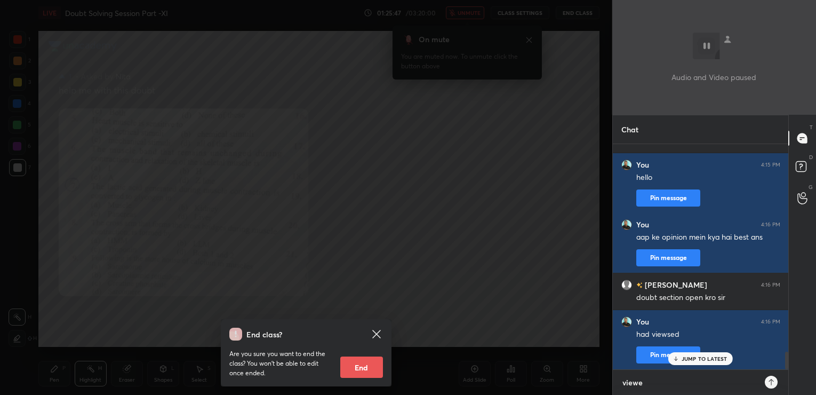
type textarea "viewed"
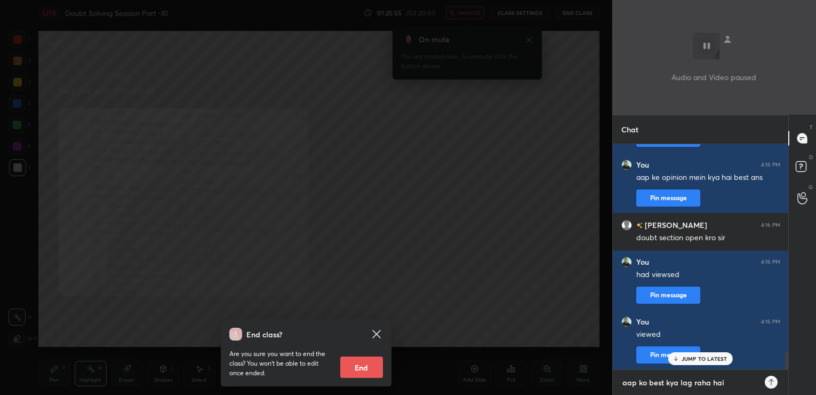
type textarea "aap ko best kya lag raha hai?"
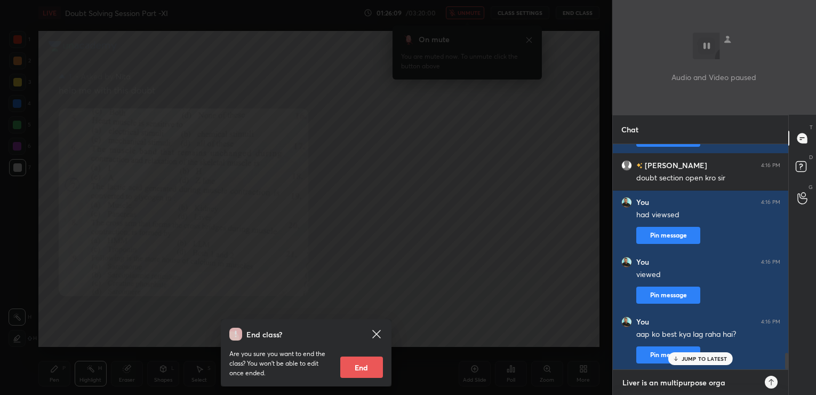
type textarea "Liver is an multipurpose organ"
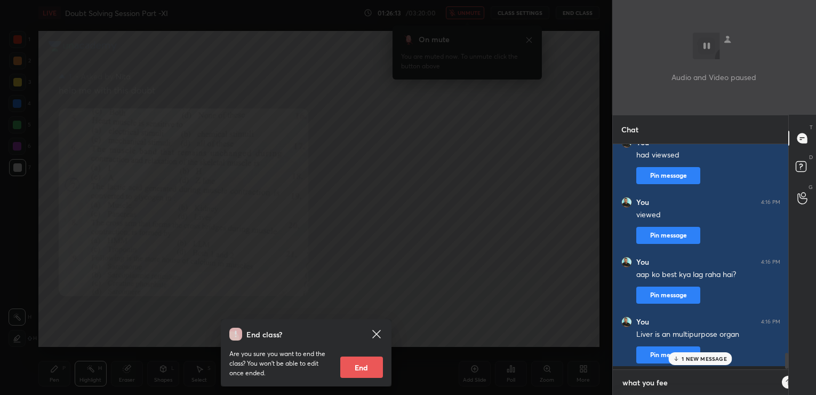
type textarea "what you feel"
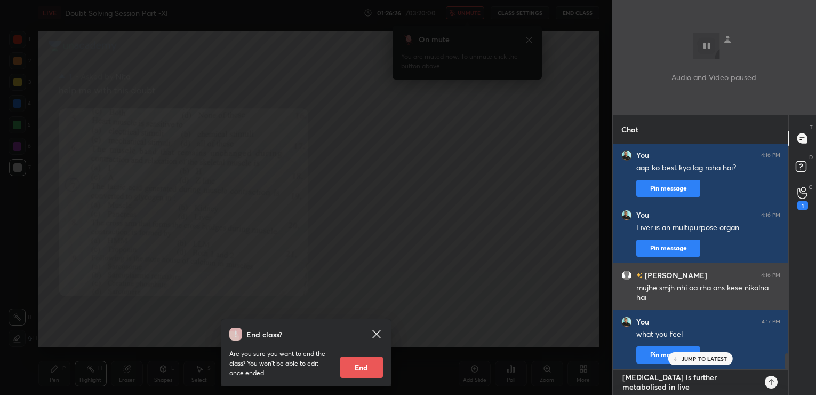
type textarea "[MEDICAL_DATA] is further metabolised in liver"
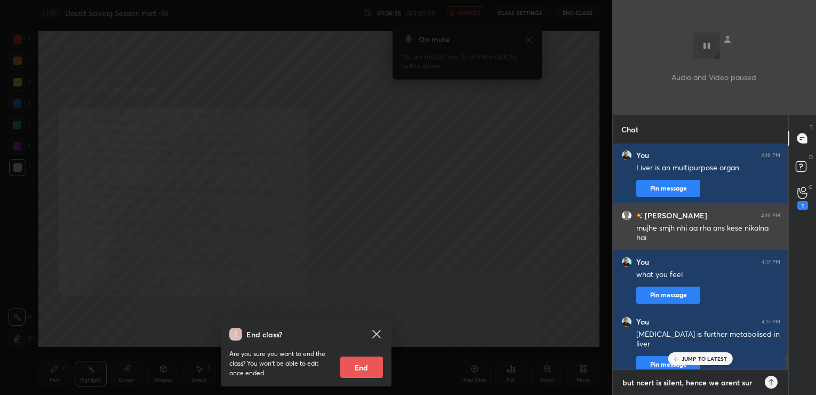
type textarea "but ncert is silent, hence we arent sure"
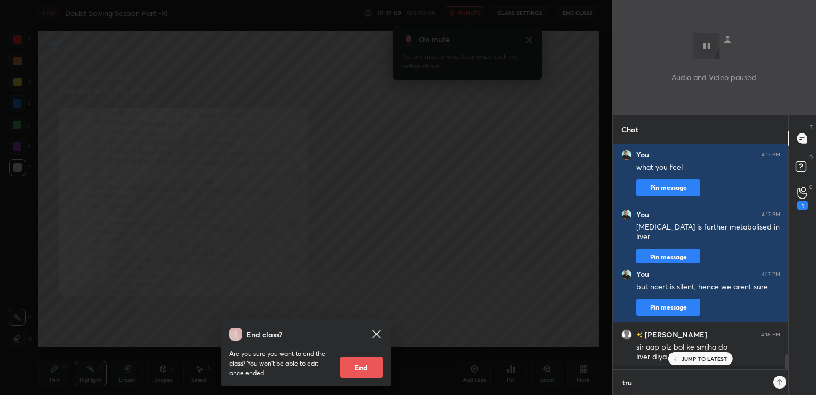
scroll to position [3133, 0]
type textarea "true hai woh"
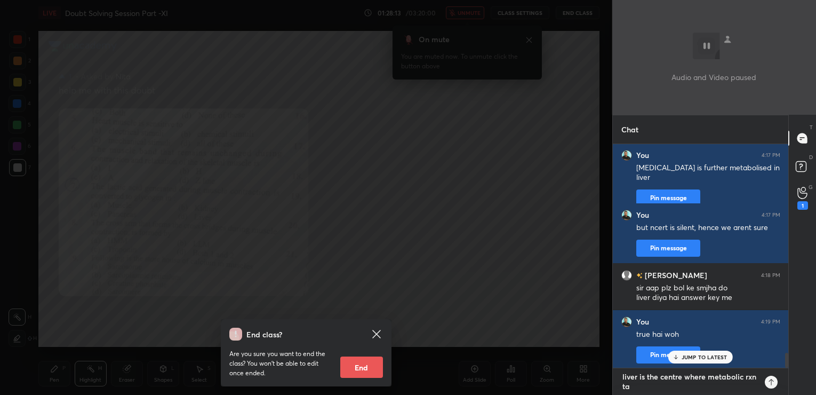
scroll to position [3, 4]
type textarea "liver is the centre where metabolic rxn takes place"
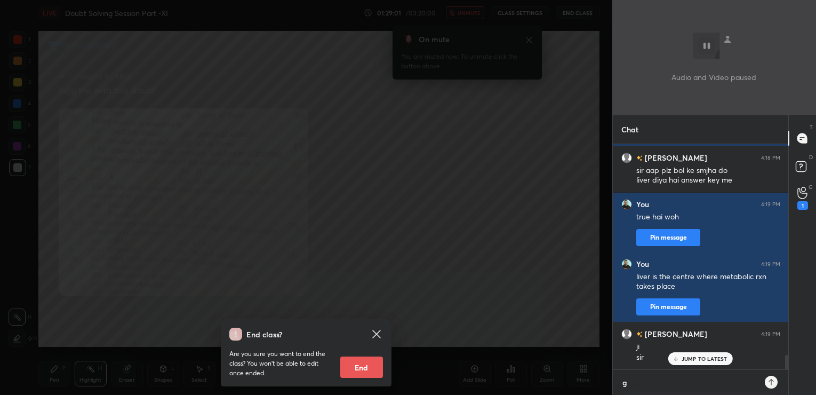
scroll to position [247, 173]
type textarea "gluconeogenesis"
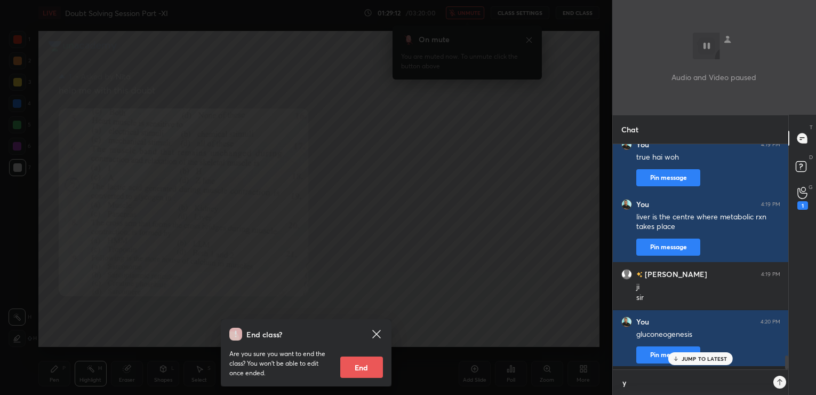
scroll to position [4, 4]
type textarea "yeh process ka name hai"
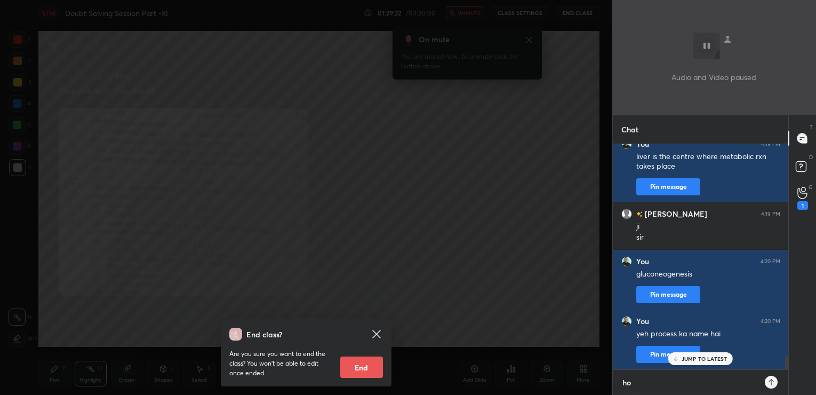
scroll to position [3429, 0]
type textarea "hope this helps"
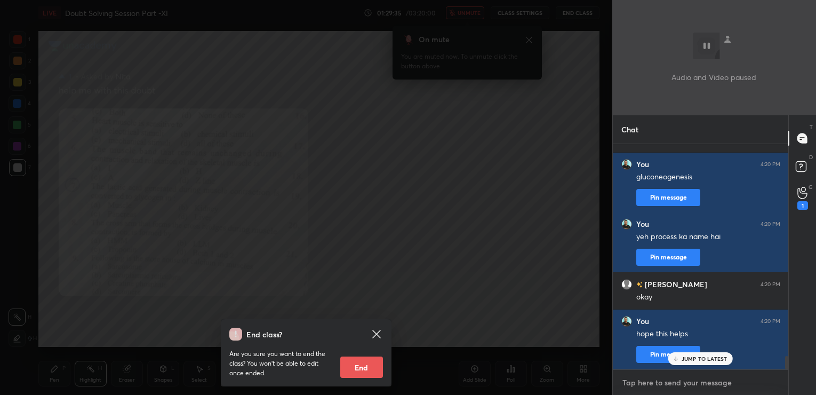
scroll to position [3564, 0]
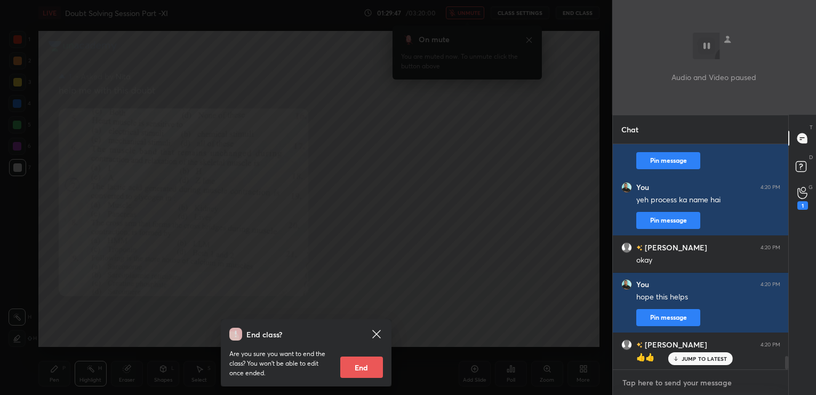
click at [658, 385] on textarea at bounding box center [700, 382] width 159 height 17
type textarea "neet in [DATE]?"
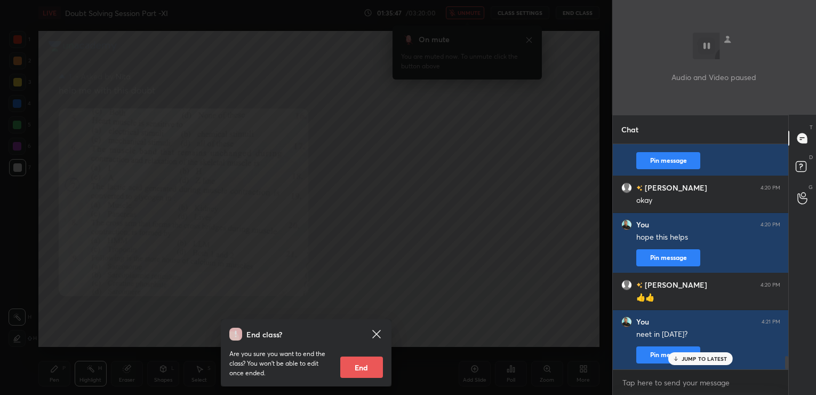
click at [376, 330] on icon at bounding box center [376, 333] width 13 height 13
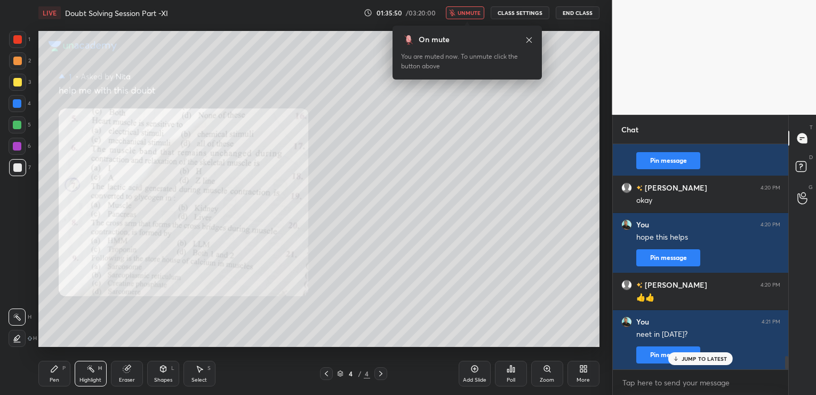
click at [477, 366] on icon at bounding box center [474, 368] width 9 height 9
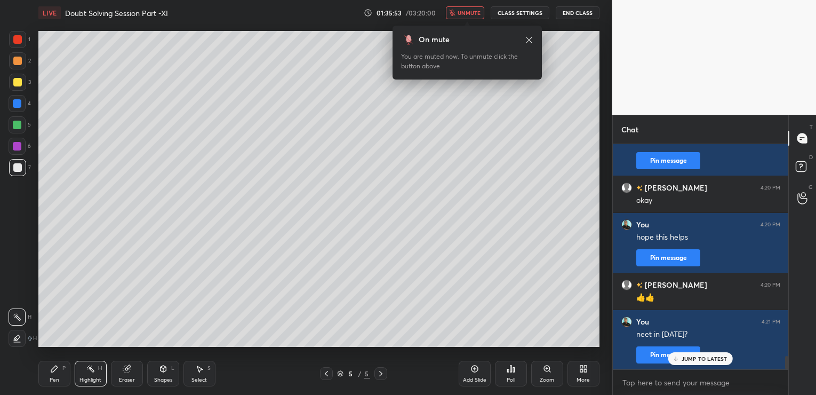
click at [581, 13] on button "End Class" at bounding box center [577, 12] width 44 height 13
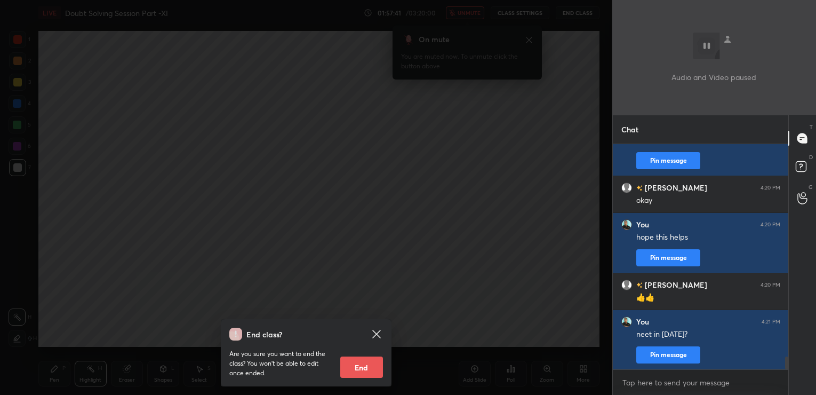
scroll to position [3687, 0]
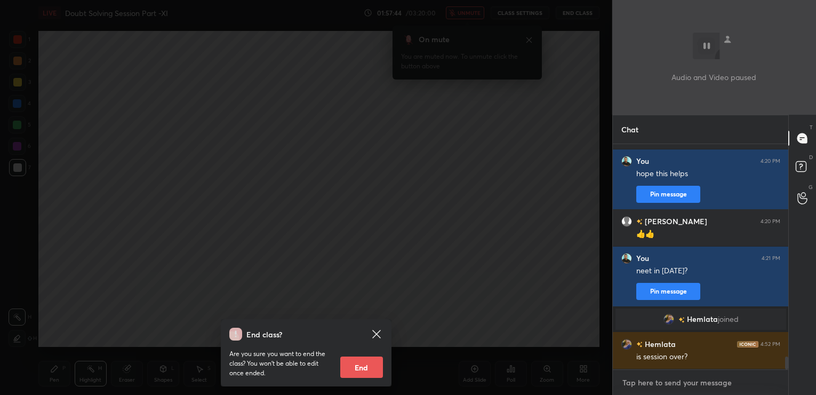
click at [642, 382] on textarea at bounding box center [700, 382] width 159 height 17
type textarea "no"
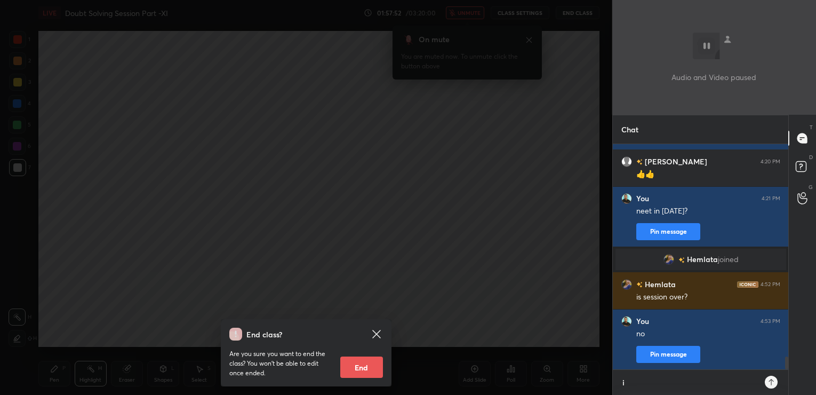
scroll to position [247, 173]
type textarea "i am here"
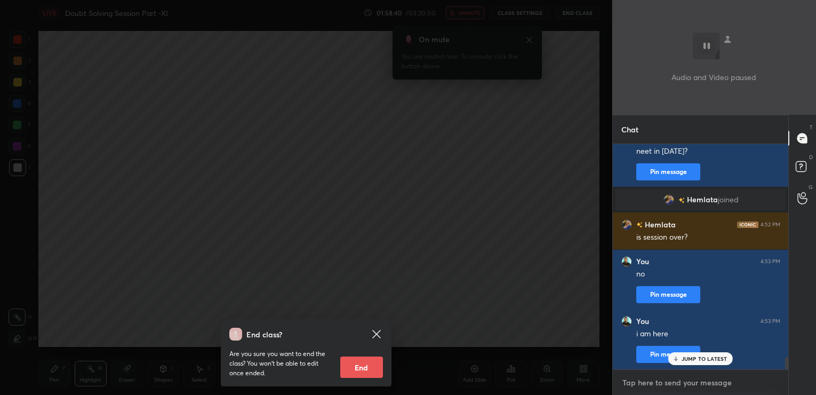
scroll to position [3843, 0]
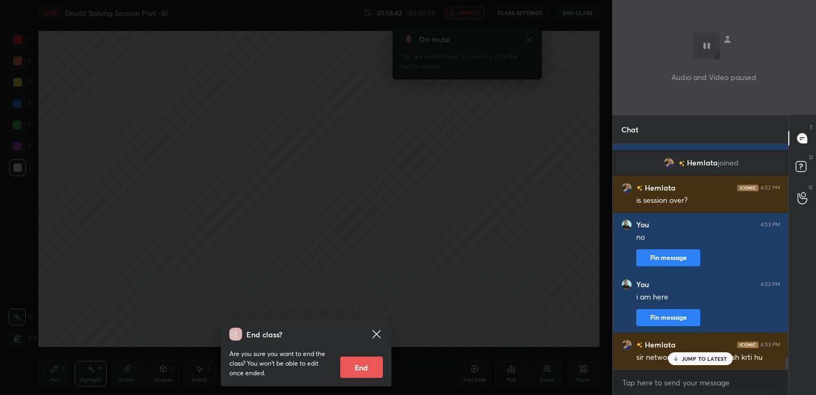
click at [697, 356] on p "JUMP TO LATEST" at bounding box center [704, 358] width 46 height 6
click at [660, 377] on textarea at bounding box center [700, 382] width 159 height 17
type textarea "theek"
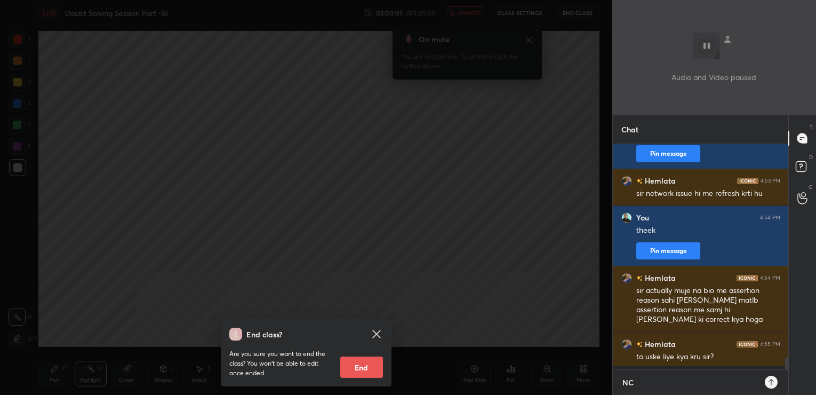
scroll to position [247, 173]
type textarea "NCERT reading"
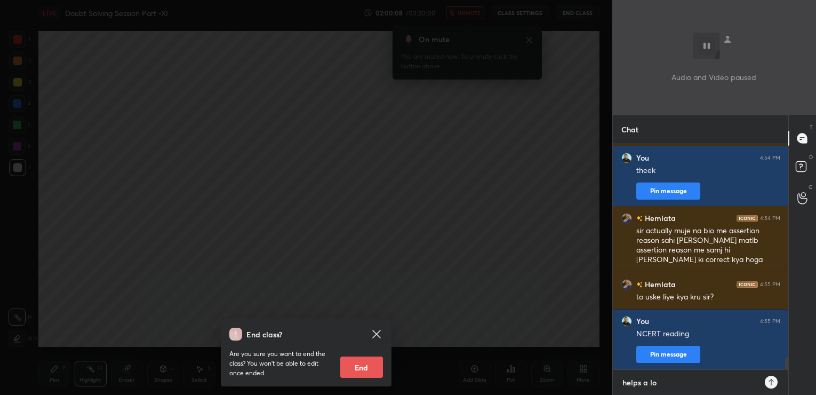
type textarea "helps a lot"
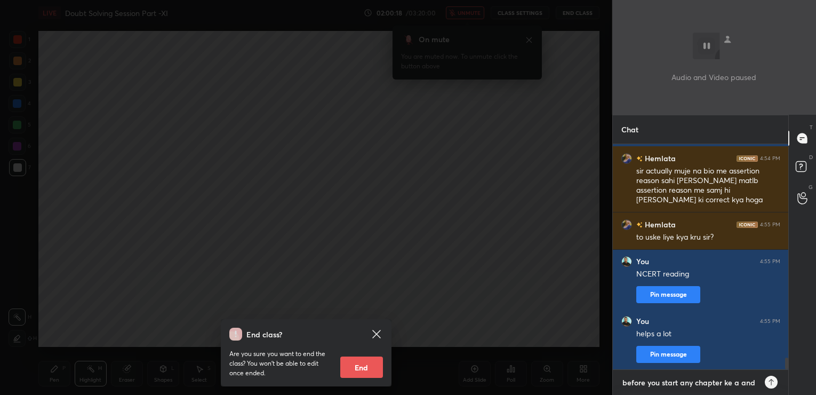
type textarea "before you start any chapter ke a and r"
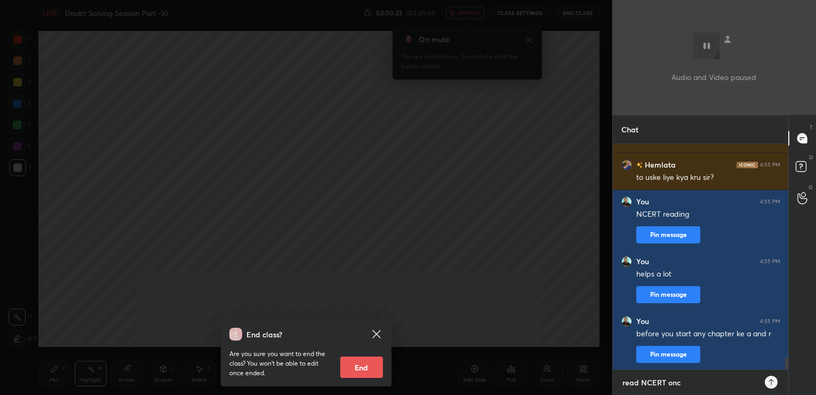
type textarea "read NCERT once"
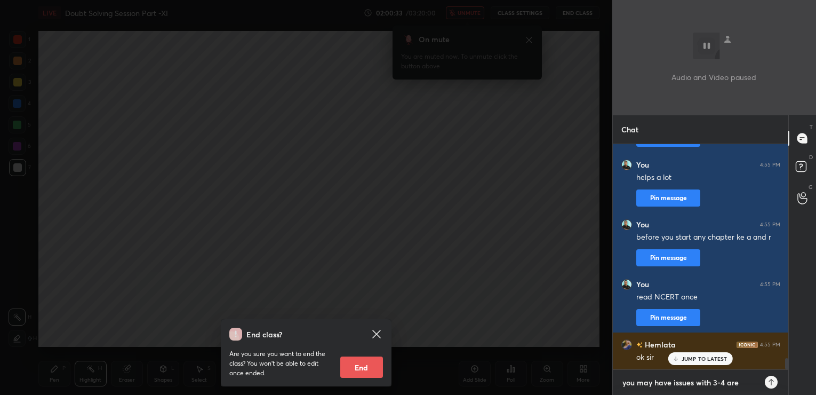
type textarea "you may have issues with 3-4 area"
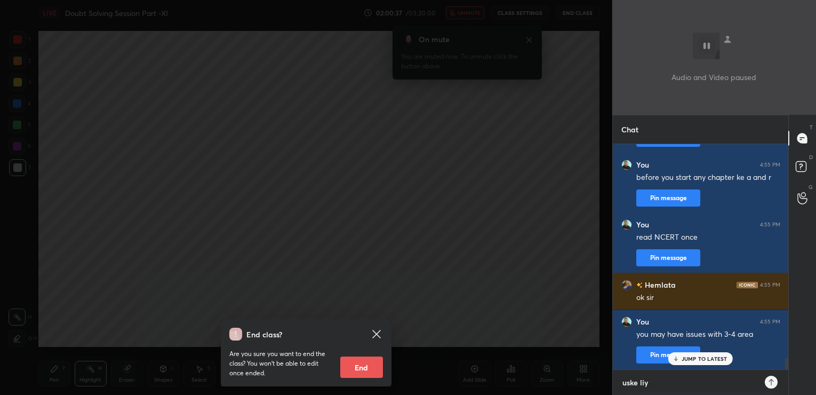
type textarea "uske liye"
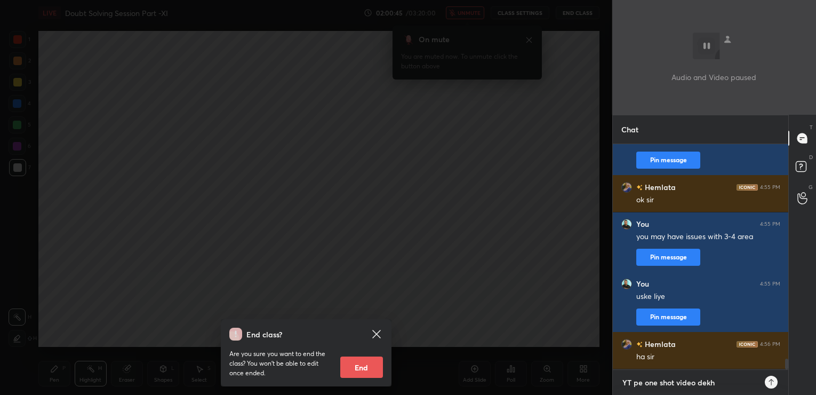
type textarea "YT pe one shot video dekho"
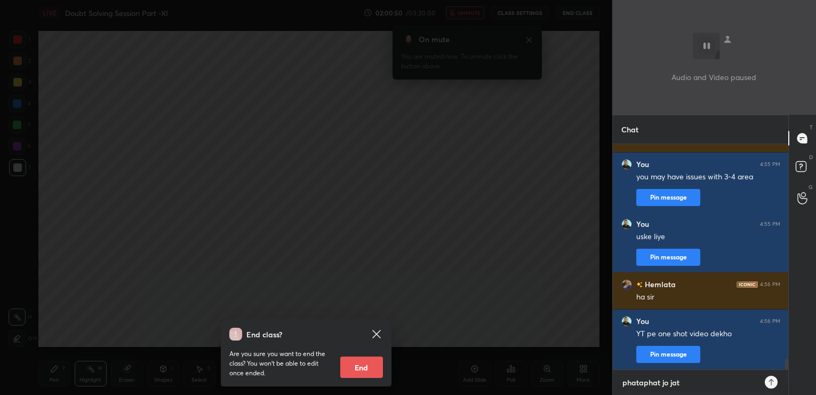
type textarea "phataphat jo jata"
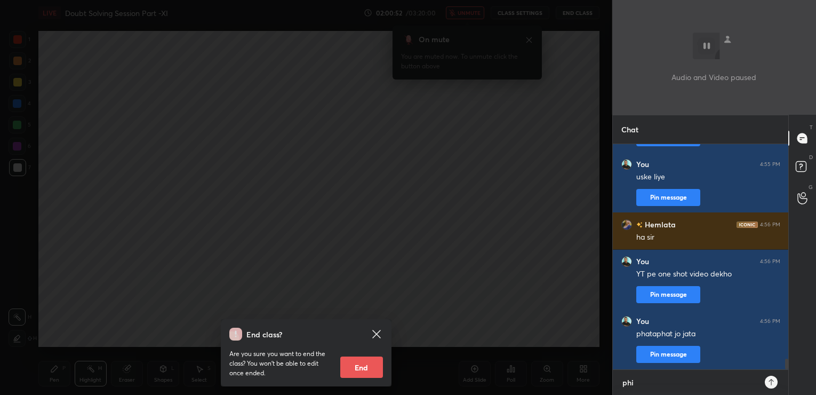
type textarea "phir"
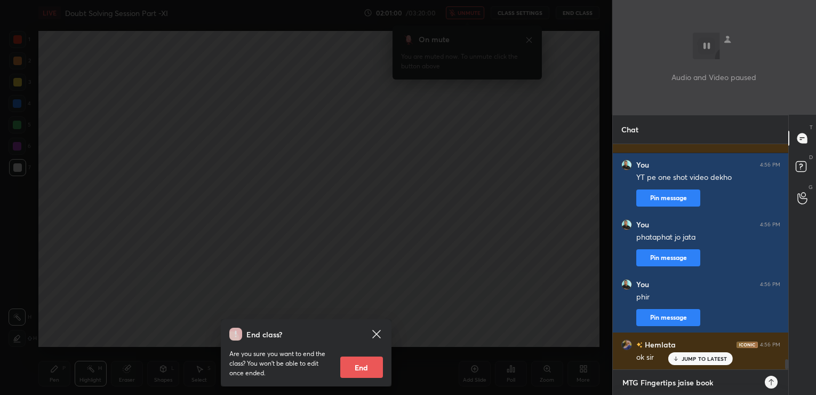
type textarea "MTG Fingertips jaise books"
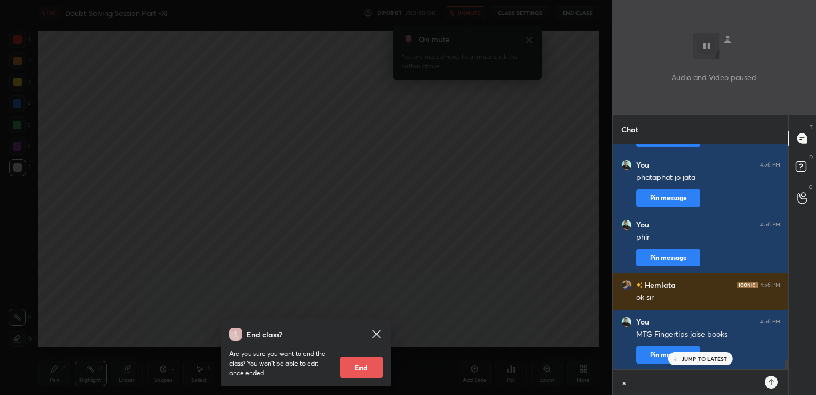
type textarea "se"
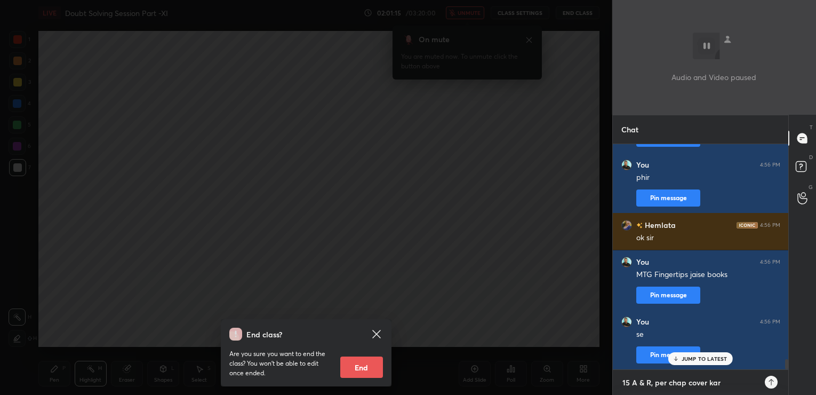
type textarea "15 A & R, per chap cover kare"
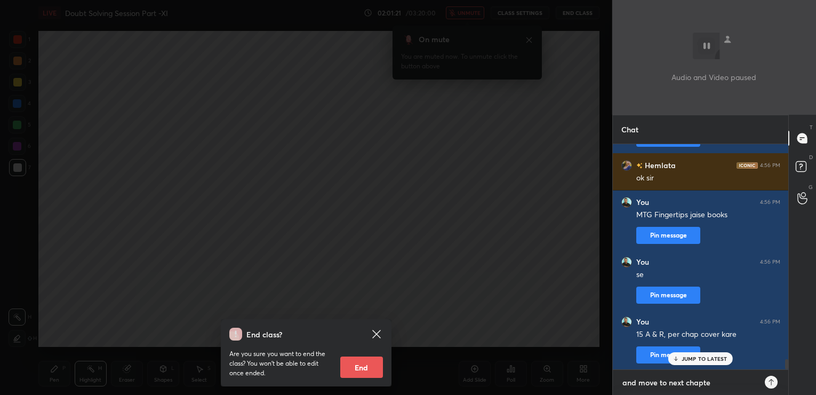
type textarea "and move to next chapter"
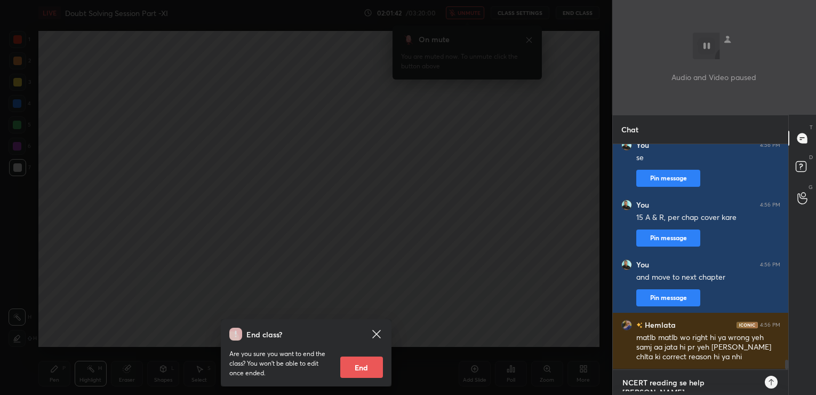
type textarea "NCERT reading se help milti"
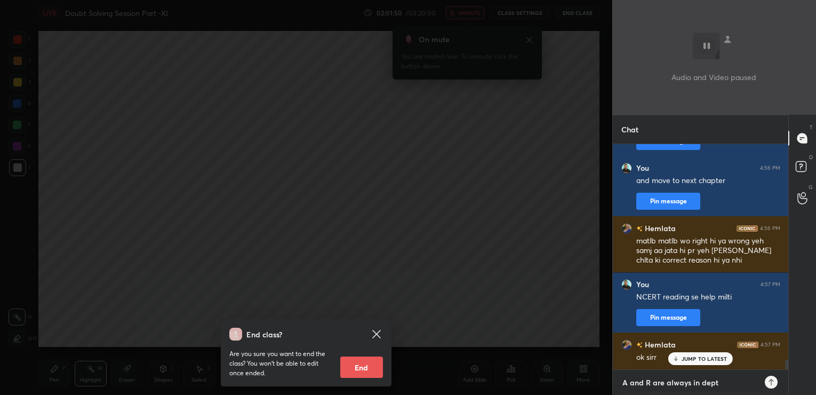
type textarea "A and R are always in depth"
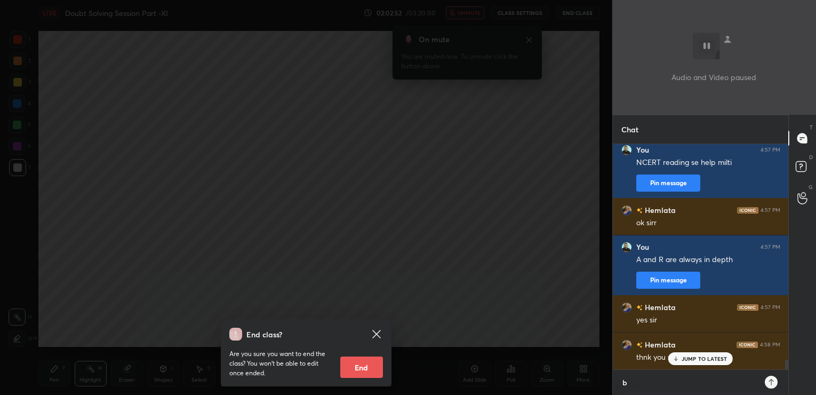
scroll to position [247, 173]
type textarea "best wishes"
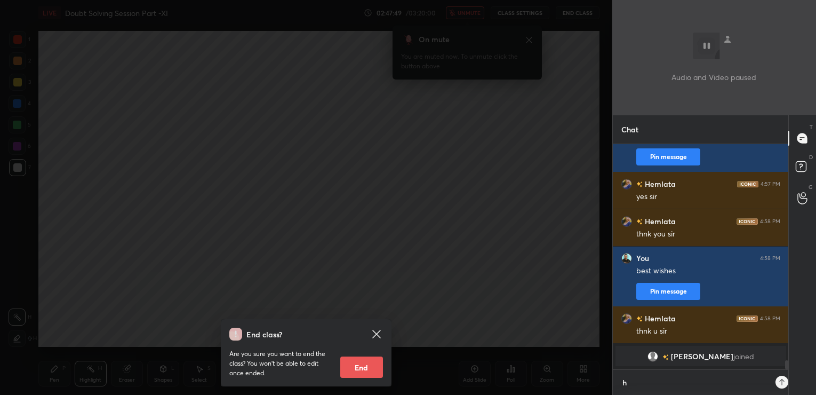
scroll to position [3, 4]
type textarea "hi"
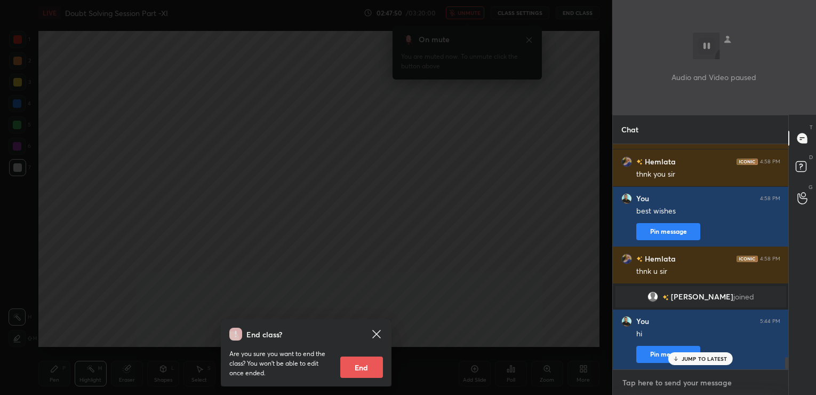
scroll to position [3839, 0]
click at [803, 164] on icon at bounding box center [802, 163] width 4 height 4
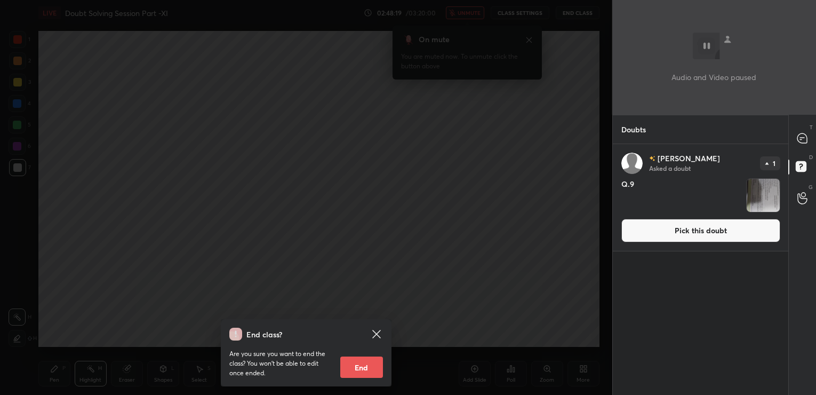
click at [686, 229] on button "Pick this doubt" at bounding box center [700, 230] width 159 height 23
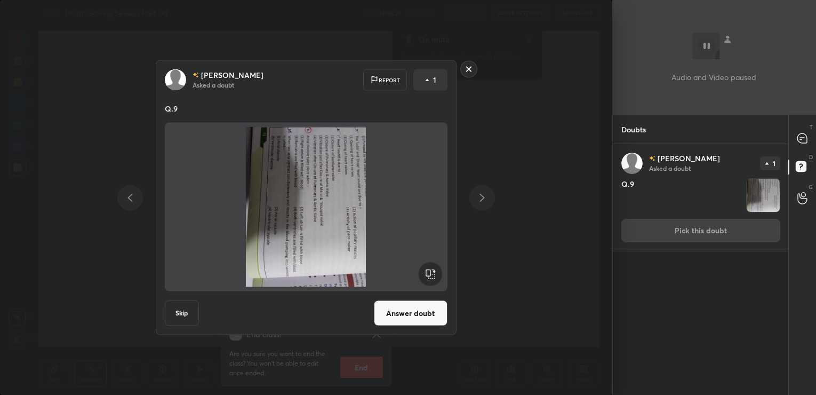
click at [433, 271] on rect at bounding box center [430, 274] width 24 height 24
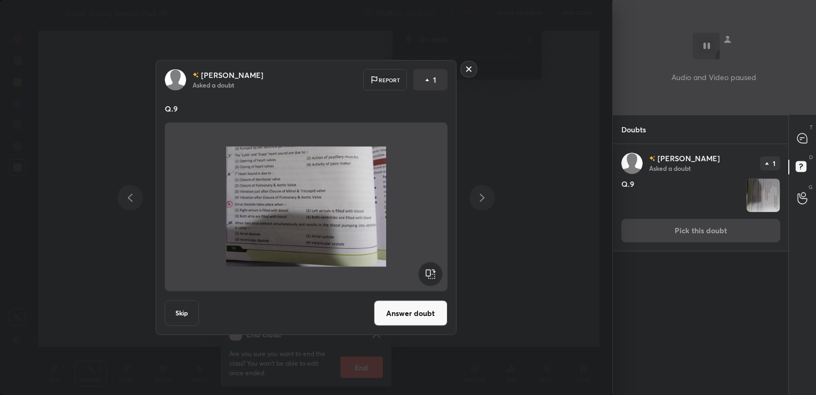
click at [425, 309] on button "Answer doubt" at bounding box center [411, 313] width 74 height 26
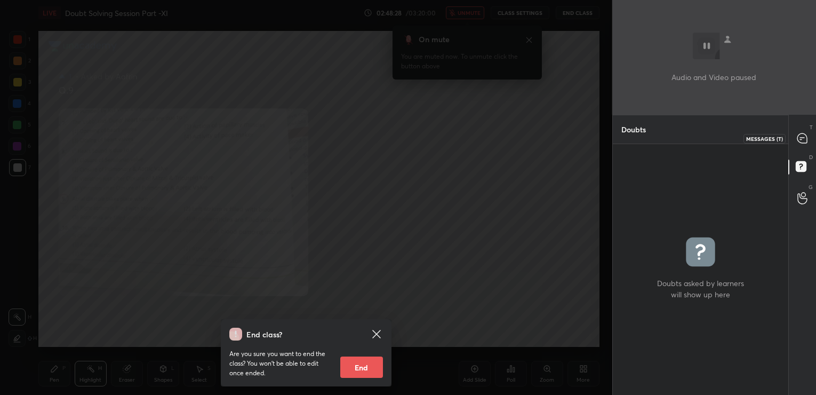
click at [804, 142] on icon at bounding box center [802, 138] width 10 height 10
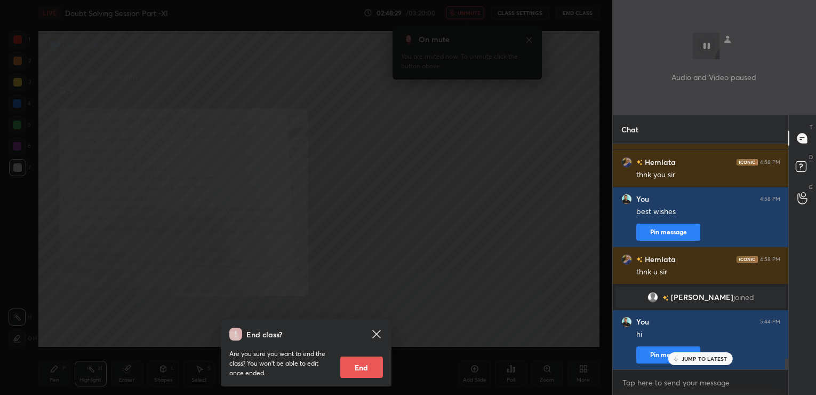
scroll to position [222, 173]
click at [628, 380] on textarea at bounding box center [700, 382] width 159 height 17
type textarea "in your opinion , whats best option?"
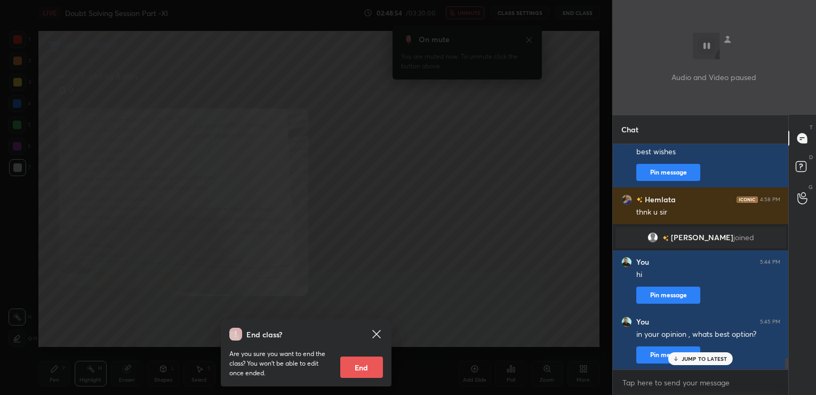
click at [371, 333] on icon at bounding box center [376, 333] width 13 height 13
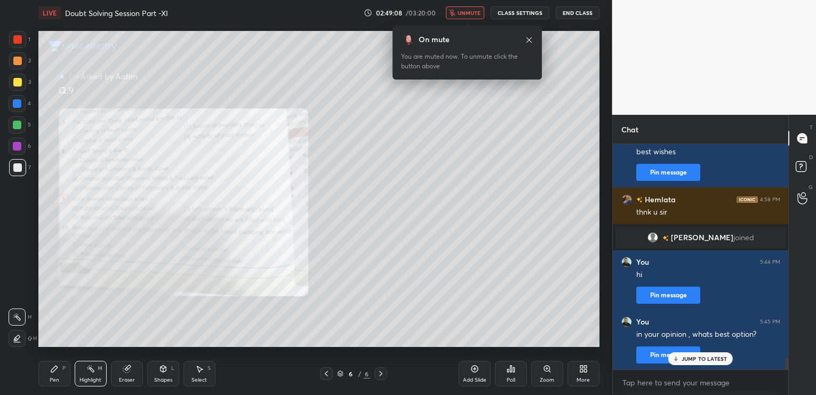
click at [571, 14] on button "End Class" at bounding box center [577, 12] width 44 height 13
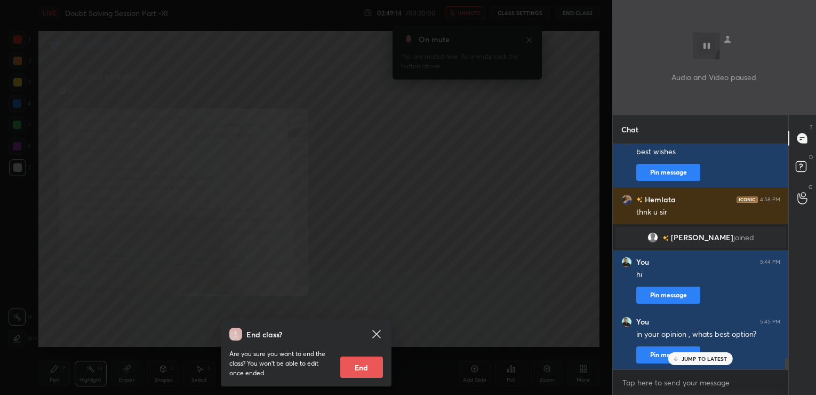
drag, startPoint x: 446, startPoint y: 284, endPoint x: 384, endPoint y: 327, distance: 75.9
click at [384, 327] on div "End class? Are you sure you want to end the class? You won’t be able to edit on…" at bounding box center [306, 197] width 612 height 395
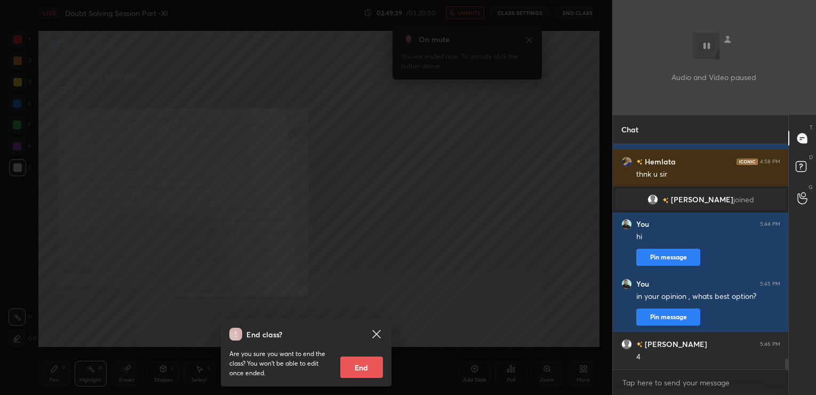
click at [375, 333] on icon at bounding box center [376, 333] width 8 height 8
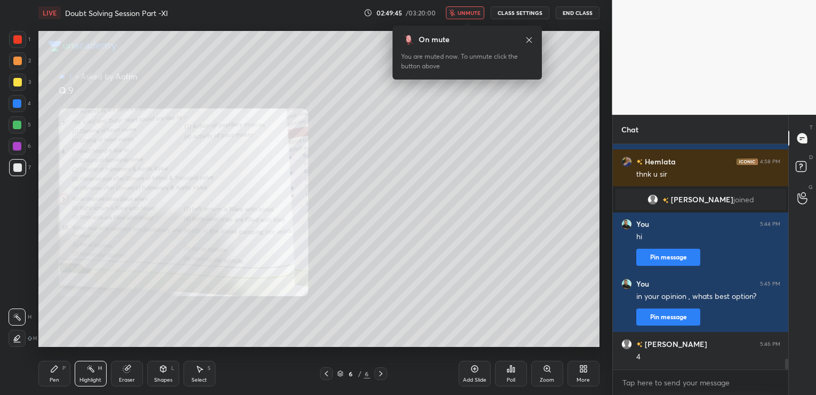
click at [578, 10] on button "End Class" at bounding box center [577, 12] width 44 height 13
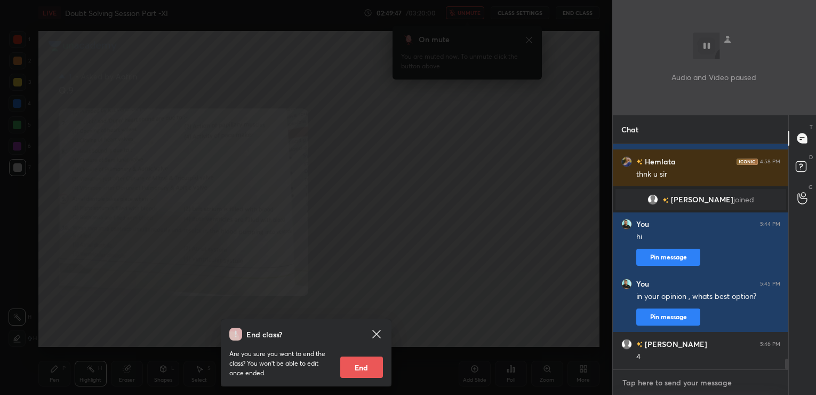
click at [644, 379] on textarea at bounding box center [700, 382] width 159 height 17
type textarea "atria should relax and fill with blood"
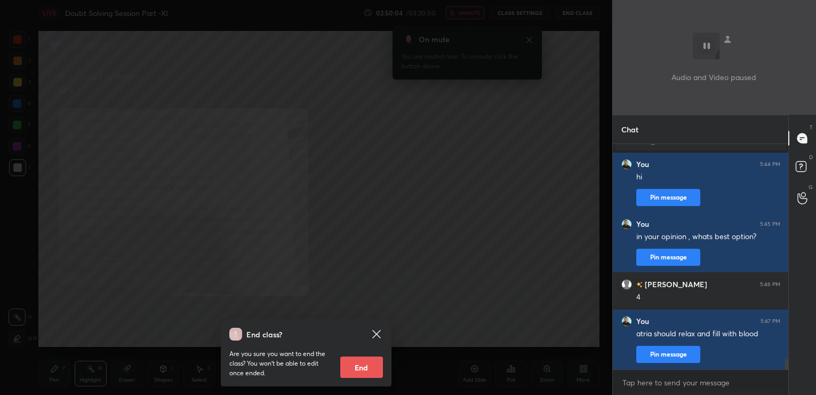
click at [376, 334] on icon at bounding box center [376, 333] width 8 height 8
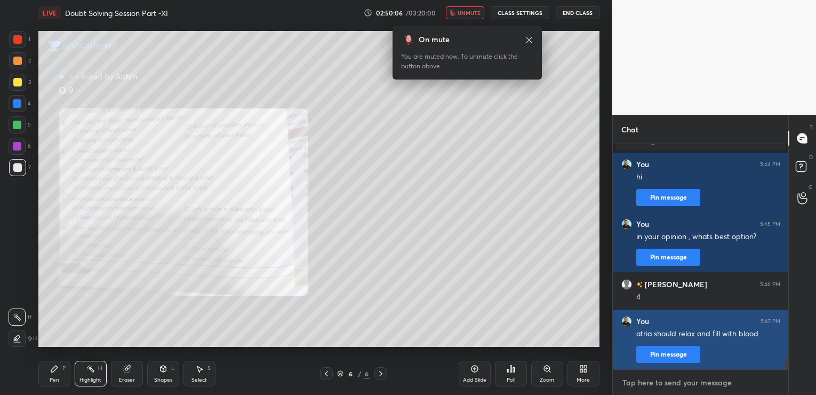
click at [568, 12] on div "1 2 3 4 5 6 7 C X Z C X Z E E Erase all H H LIVE Doubt Solving Session Part -XI…" at bounding box center [408, 197] width 816 height 395
click at [568, 12] on button "End Class" at bounding box center [577, 12] width 44 height 13
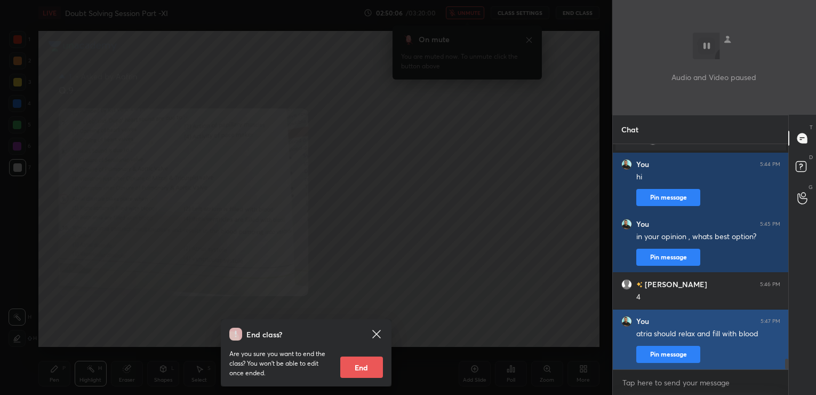
scroll to position [4538, 0]
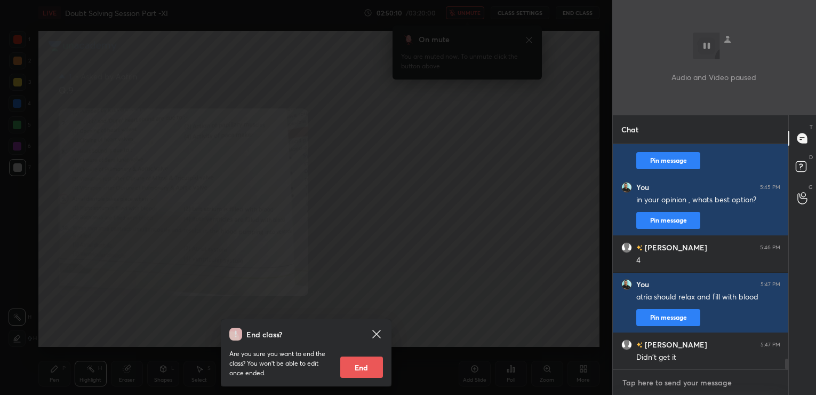
click at [637, 380] on textarea at bounding box center [700, 382] width 159 height 17
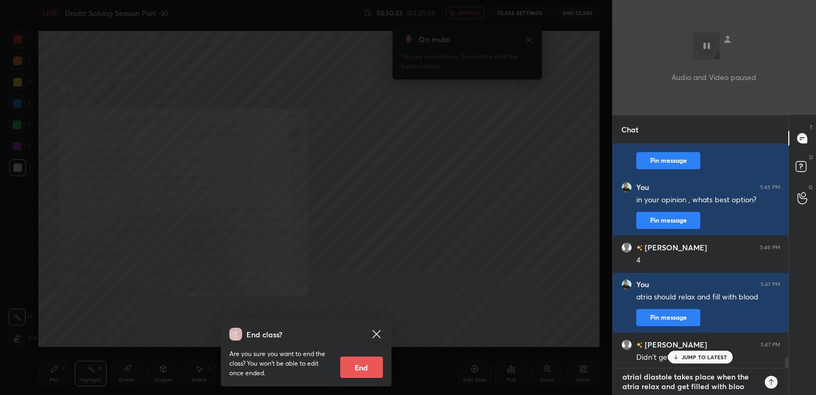
type textarea "atrial diastole takes place when the atria relax and get filled with blood"
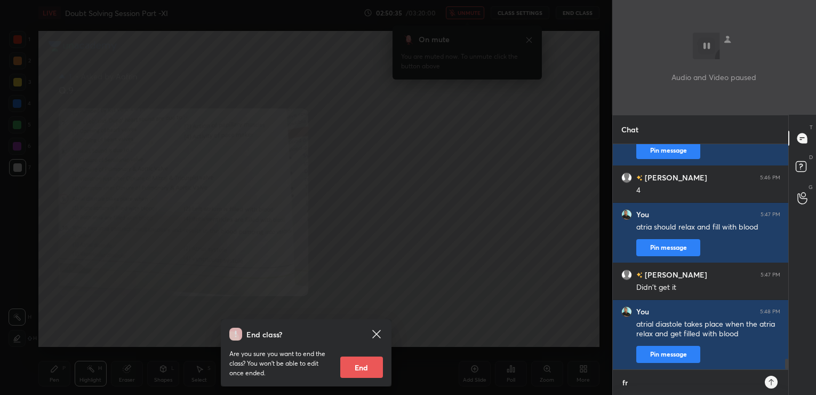
scroll to position [222, 173]
type textarea "from [PERSON_NAME]"
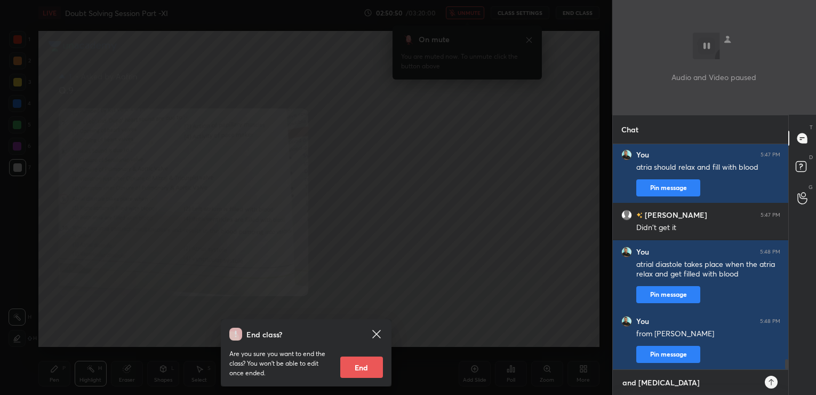
type textarea "and pulmonary veins"
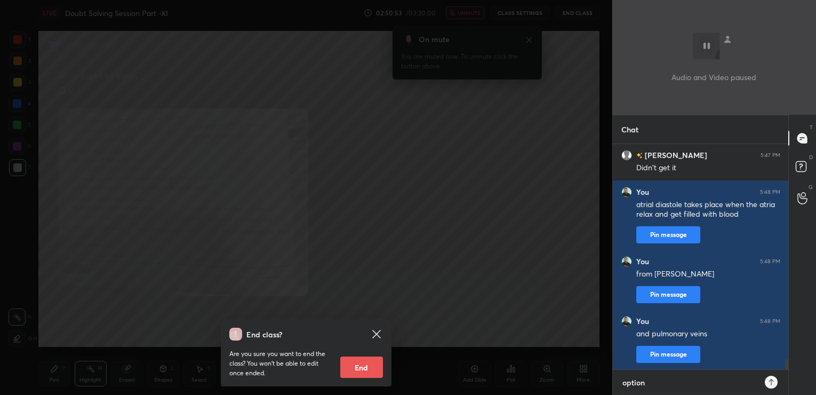
type textarea "option c"
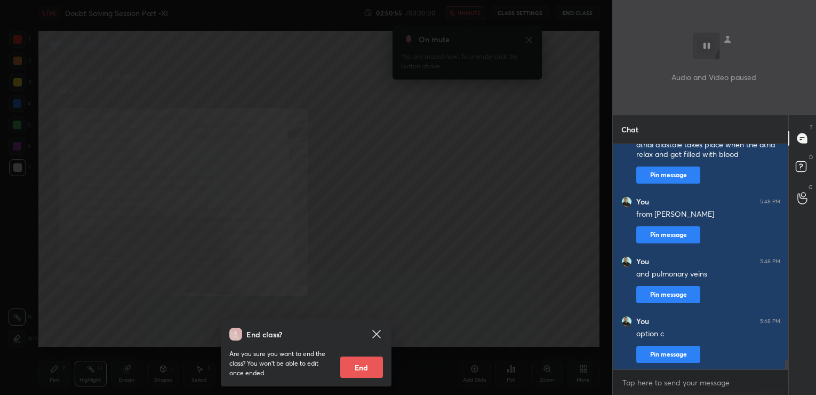
click at [378, 335] on icon at bounding box center [376, 333] width 8 height 8
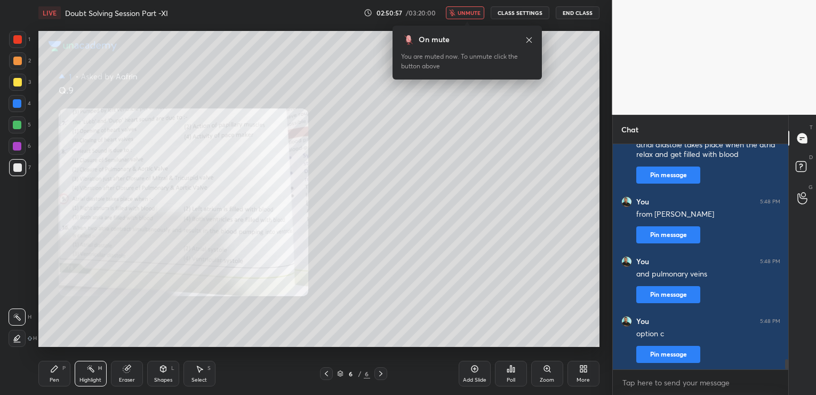
click at [480, 367] on div "Add Slide" at bounding box center [474, 373] width 32 height 26
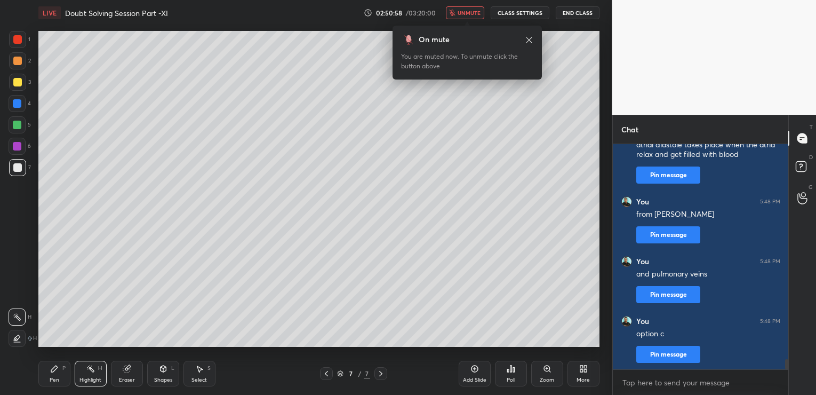
click at [578, 13] on button "End Class" at bounding box center [577, 12] width 44 height 13
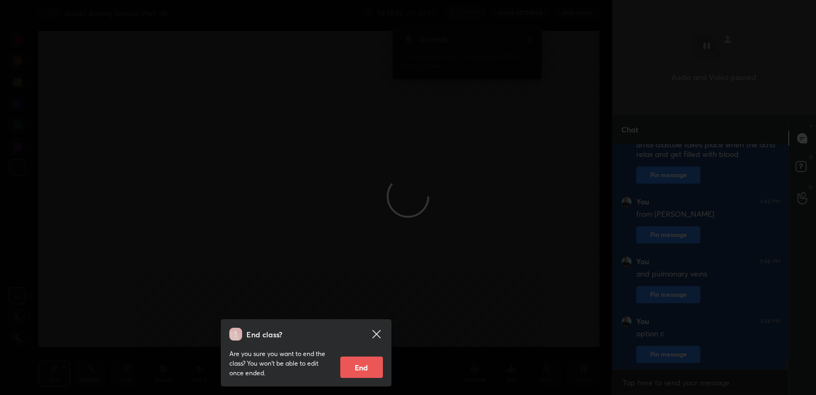
scroll to position [4834, 0]
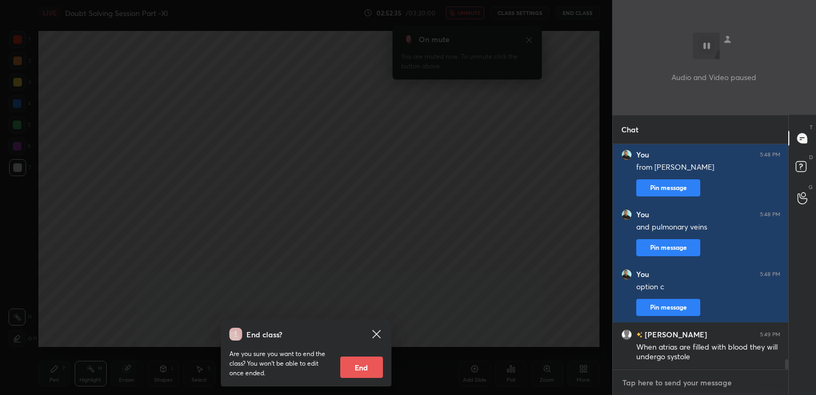
click at [656, 377] on textarea at bounding box center [700, 382] width 159 height 17
type textarea "DR- Relaxation is diastole"
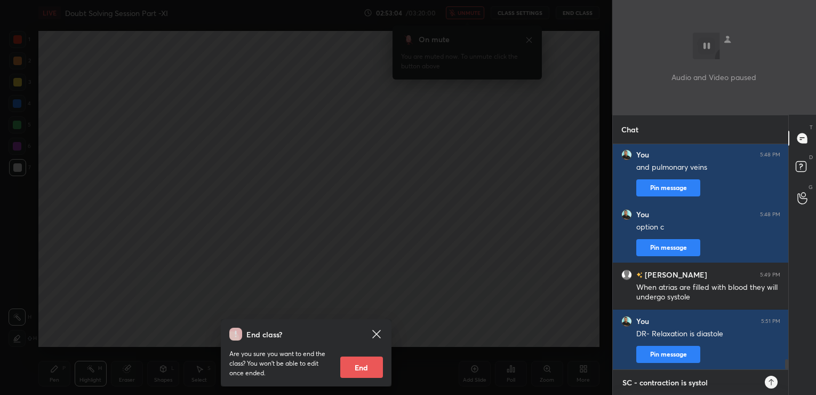
type textarea "SC - contraction is systole"
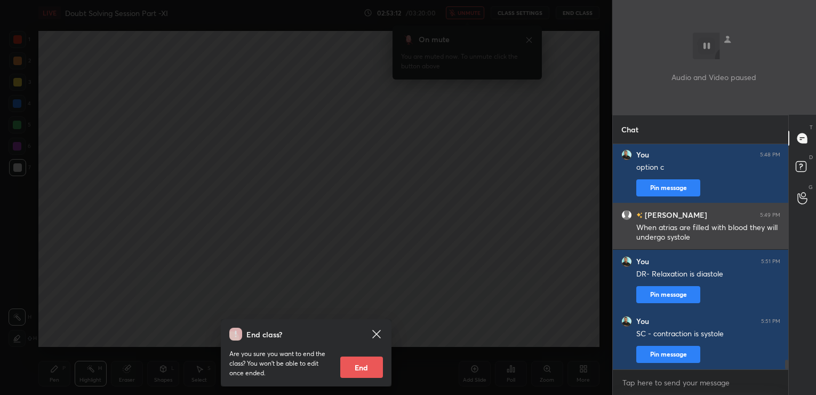
click at [726, 241] on div "You 5:48 PM and pulmonary veins Pin message You 5:48 PM option c Pin message [P…" at bounding box center [701, 256] width 176 height 225
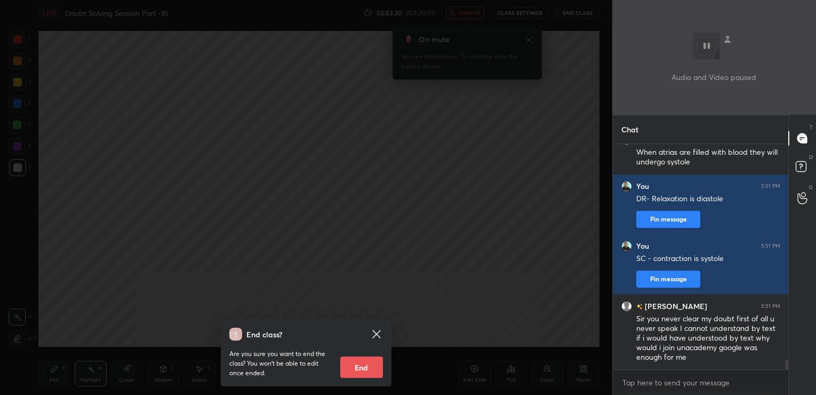
click at [379, 331] on icon at bounding box center [376, 333] width 8 height 8
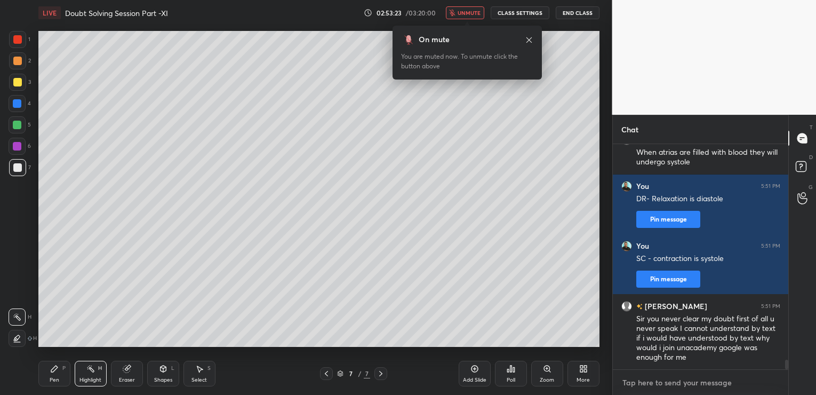
click at [633, 384] on textarea at bounding box center [700, 382] width 159 height 17
type textarea "i get it"
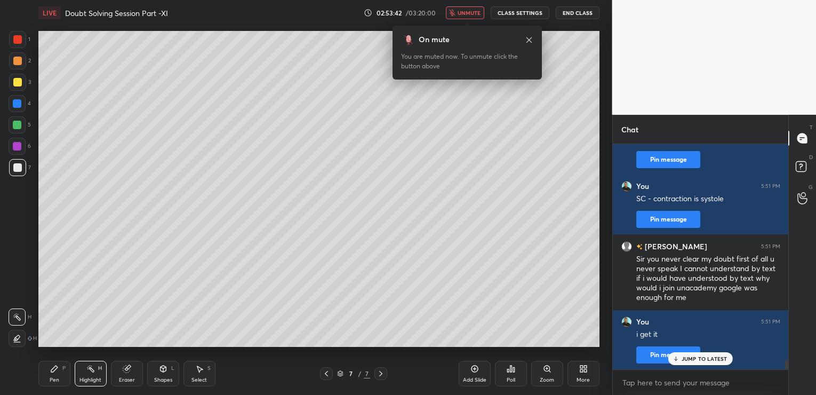
click at [473, 13] on span "unmute" at bounding box center [468, 12] width 23 height 7
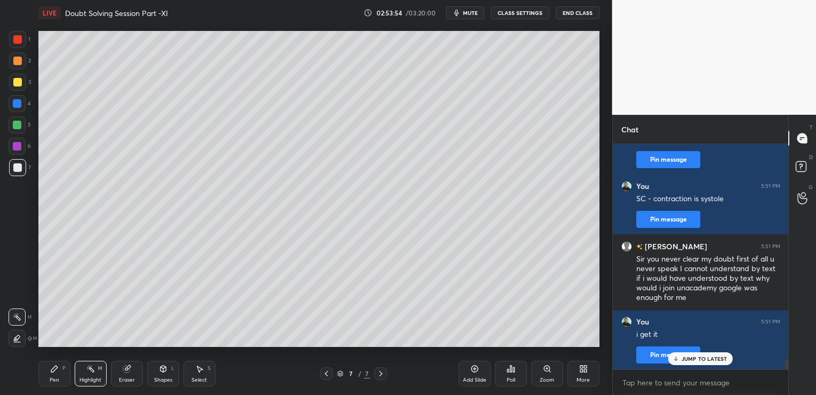
click at [706, 360] on p "JUMP TO LATEST" at bounding box center [704, 358] width 46 height 6
click at [465, 10] on span "mute" at bounding box center [470, 12] width 15 height 7
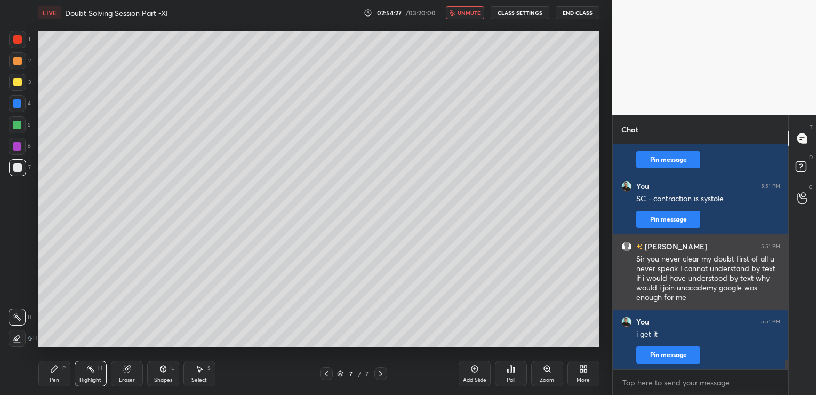
click at [629, 240] on div "[PERSON_NAME]" at bounding box center [664, 245] width 86 height 11
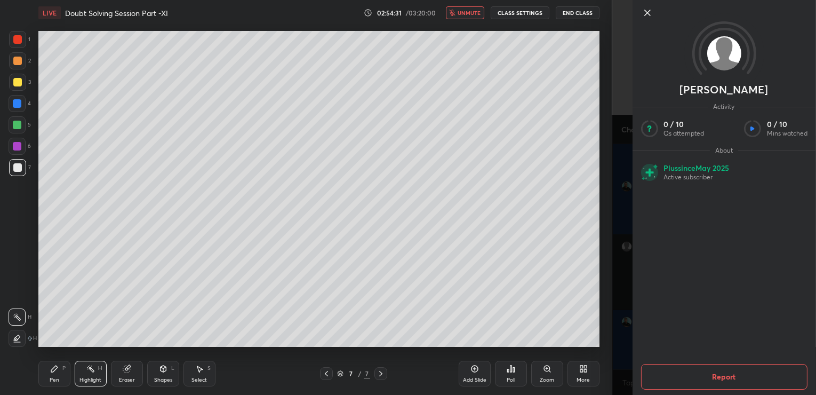
click at [649, 15] on icon at bounding box center [646, 12] width 13 height 13
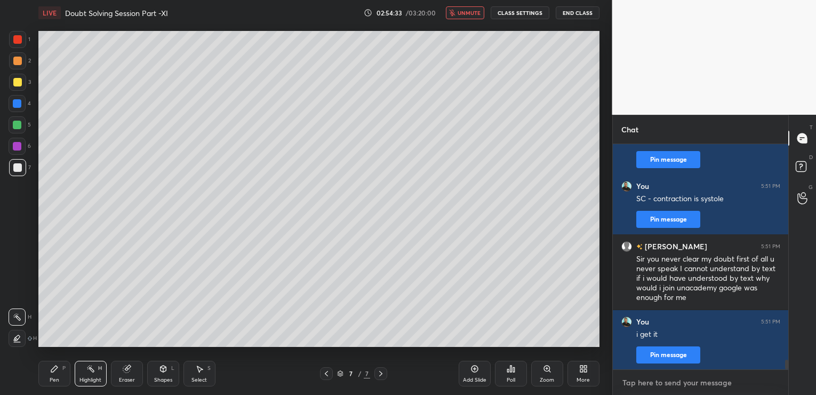
click at [630, 379] on textarea at bounding box center [700, 382] width 159 height 17
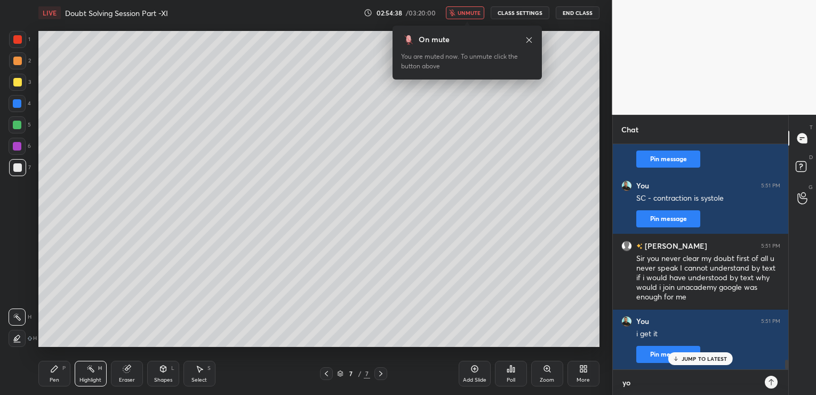
scroll to position [5089, 0]
type textarea "y"
type textarea "i tried again"
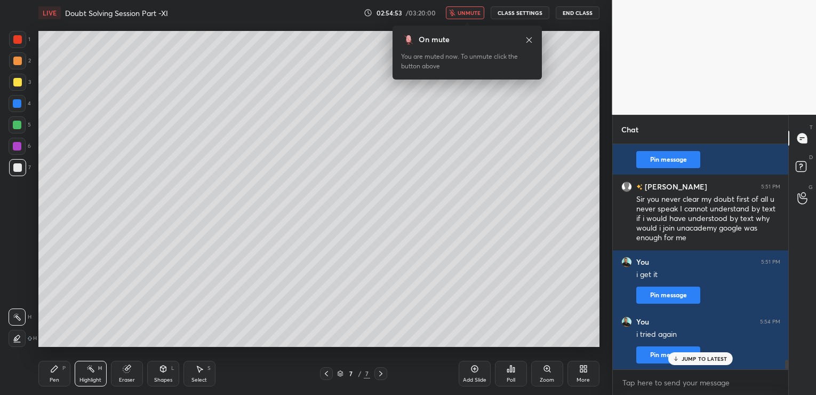
click at [575, 13] on button "End Class" at bounding box center [577, 12] width 44 height 13
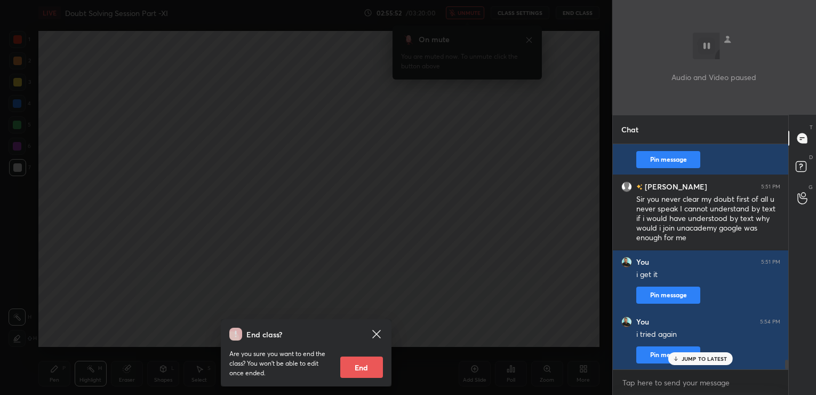
click at [730, 357] on div "JUMP TO LATEST" at bounding box center [700, 358] width 64 height 13
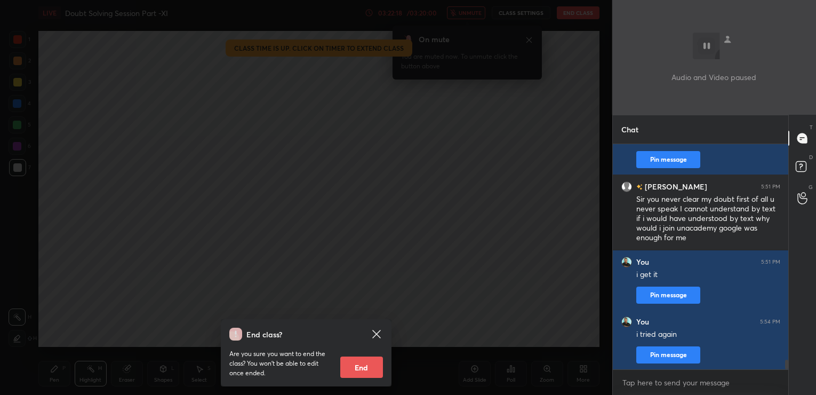
click at [364, 369] on button "End" at bounding box center [361, 366] width 43 height 21
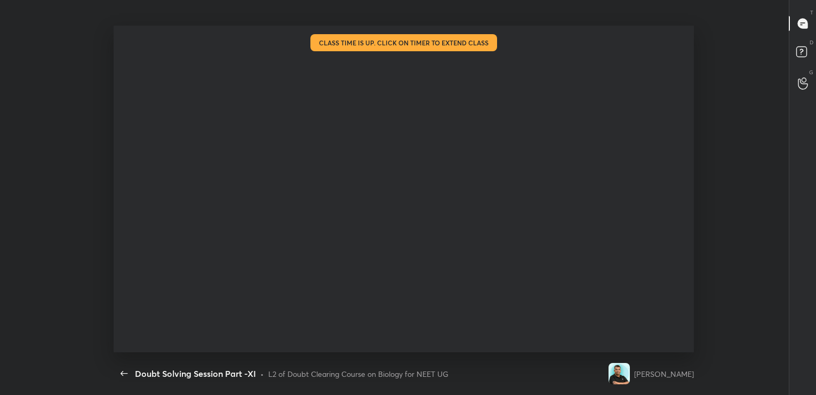
scroll to position [0, 0]
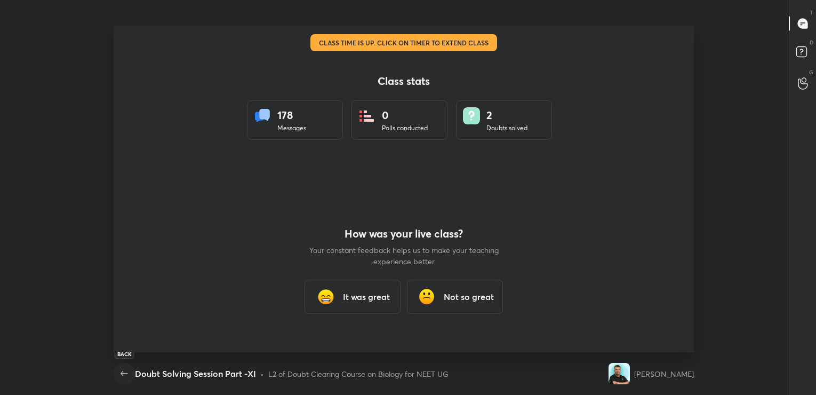
click at [126, 368] on icon "button" at bounding box center [124, 373] width 13 height 13
click at [328, 294] on img at bounding box center [325, 296] width 21 height 21
